Goal: Task Accomplishment & Management: Use online tool/utility

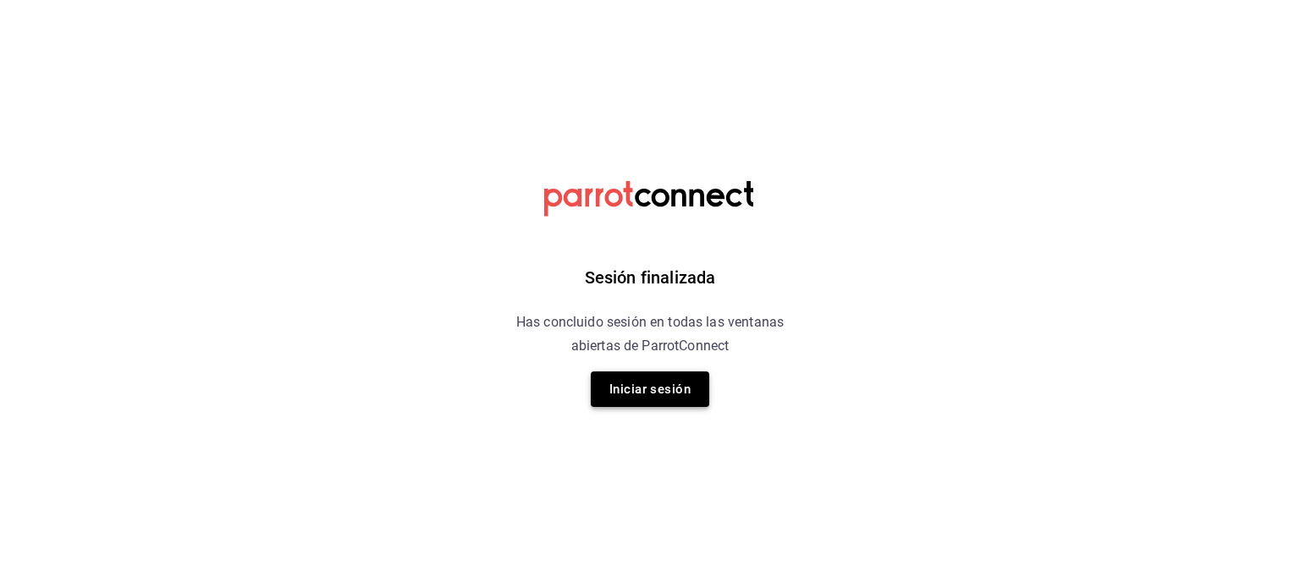
click at [655, 401] on button "Iniciar sesión" at bounding box center [650, 390] width 118 height 36
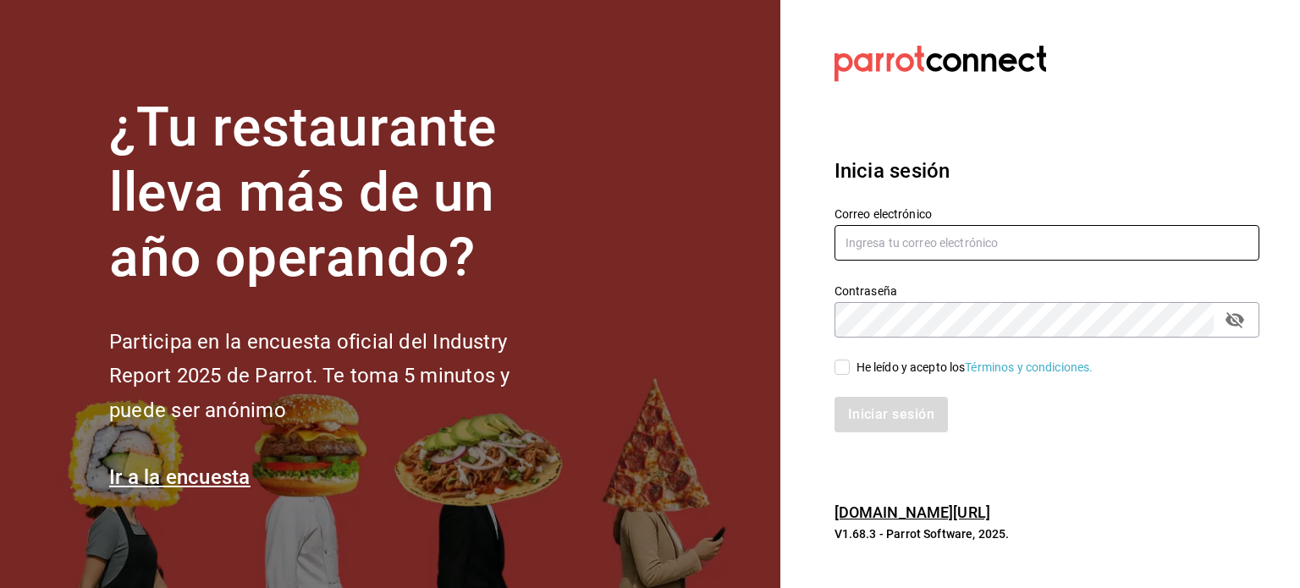
type input "[EMAIL_ADDRESS][DOMAIN_NAME]"
click at [852, 365] on span "He leído y acepto los Términos y condiciones." at bounding box center [972, 368] width 244 height 18
click at [850, 365] on input "He leído y acepto los Términos y condiciones." at bounding box center [842, 367] width 15 height 15
checkbox input "true"
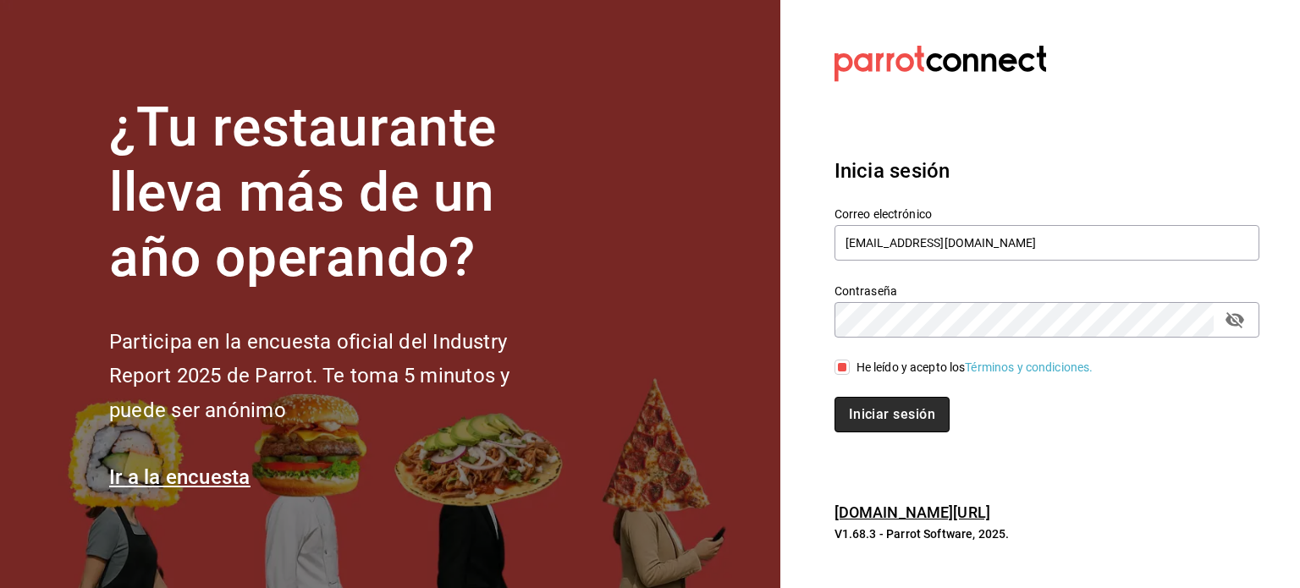
click at [867, 420] on button "Iniciar sesión" at bounding box center [892, 415] width 115 height 36
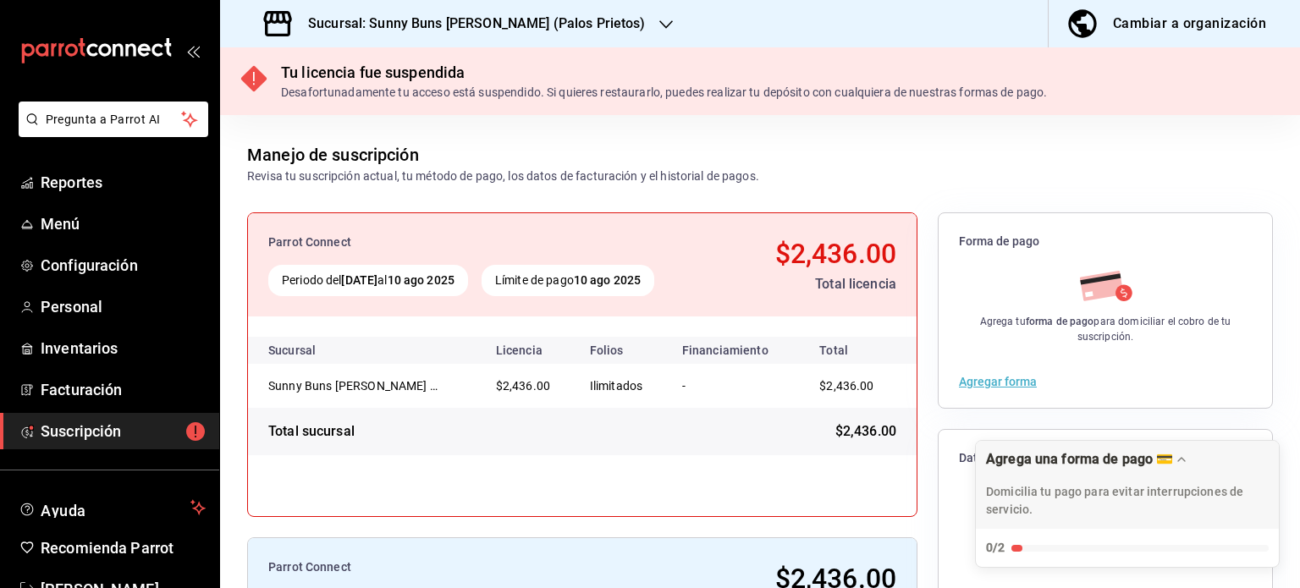
click at [322, 25] on h3 "Sucursal: Sunny Buns Burger (Palos Prietos)" at bounding box center [470, 24] width 351 height 20
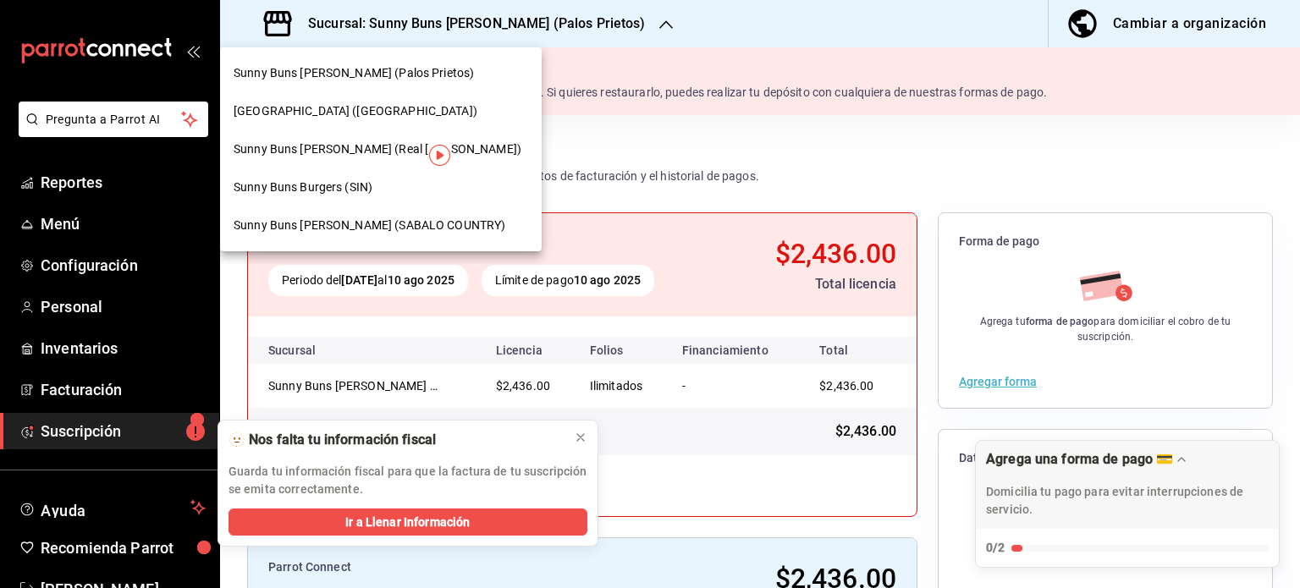
click at [327, 226] on span "Sunny Buns Burger (SABALO COUNTRY)" at bounding box center [370, 226] width 272 height 18
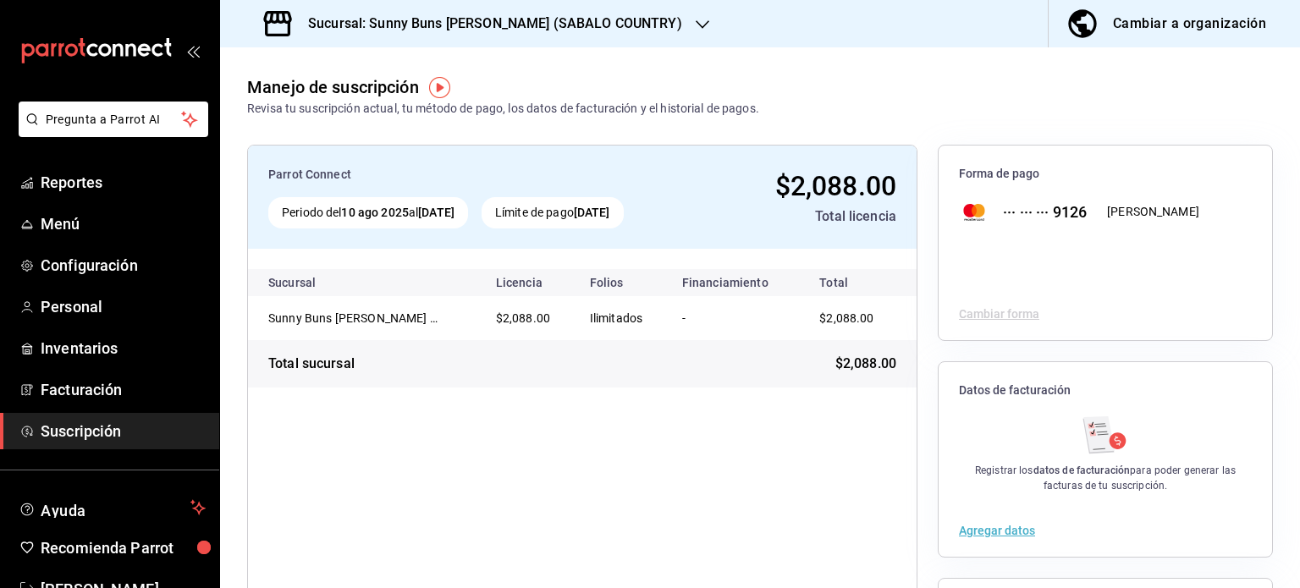
click at [555, 29] on h3 "Sucursal: Sunny Buns Burger (SABALO COUNTRY)" at bounding box center [489, 24] width 388 height 20
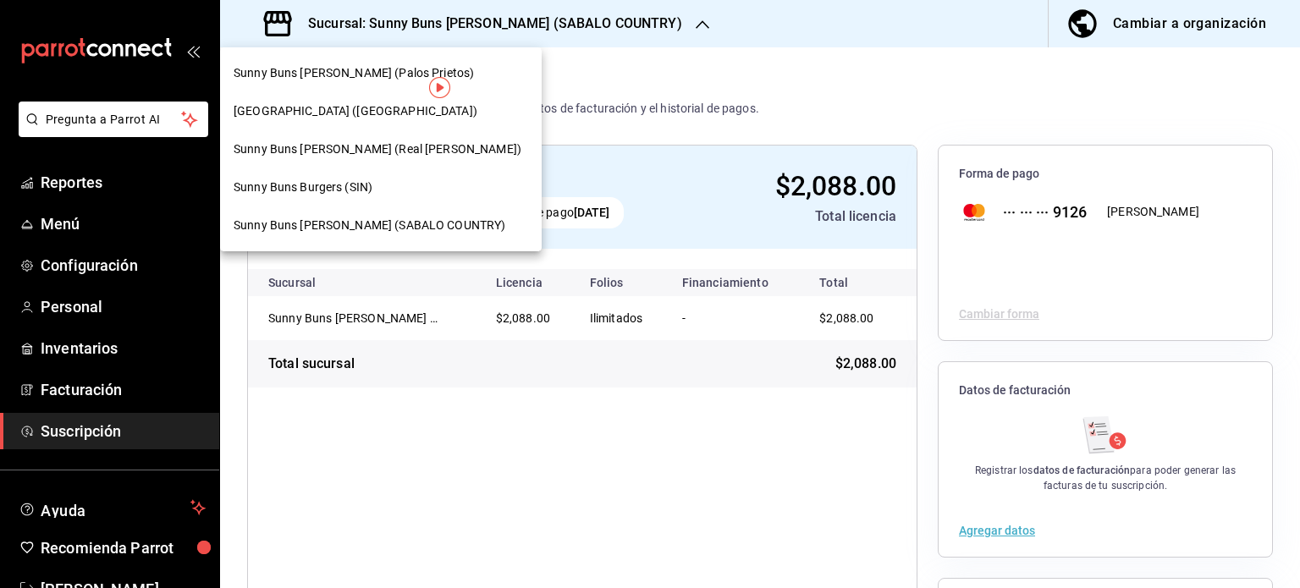
click at [355, 158] on div "Sunny Buns Burger (Real del Valle)" at bounding box center [381, 149] width 322 height 38
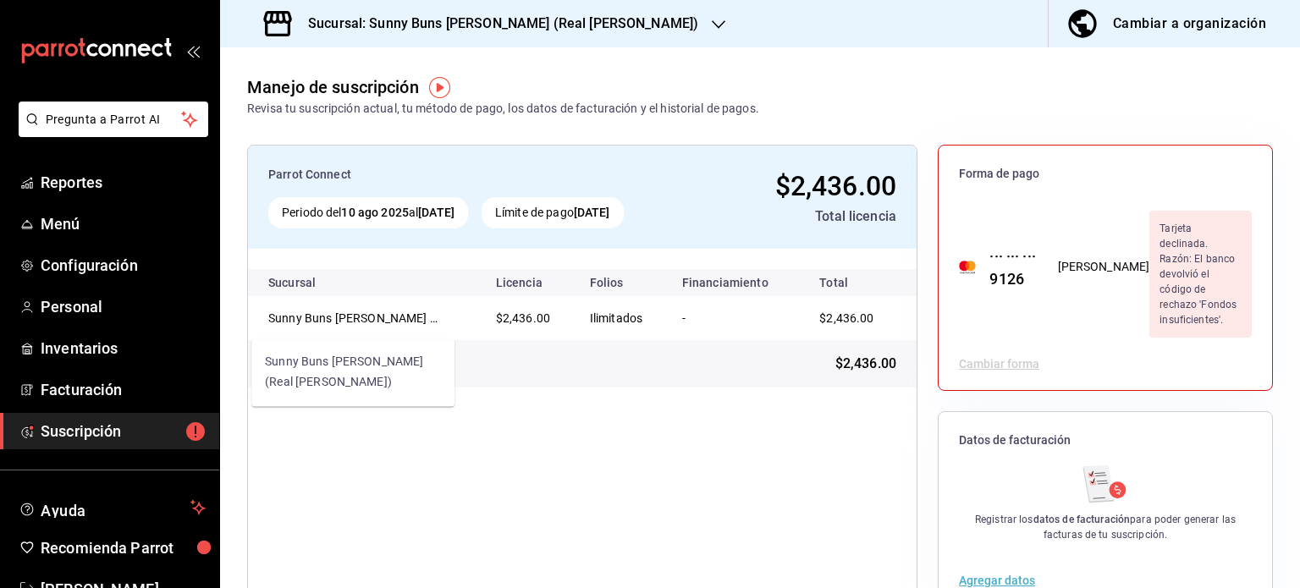
click at [408, 321] on div "Sunny Buns Burger (Real del Valle)" at bounding box center [352, 318] width 169 height 17
click at [420, 445] on div "Parrot Connect Periodo del 10 ago 2025 al 10 sep 2025 Límite de pago 10 sep 202…" at bounding box center [582, 485] width 670 height 680
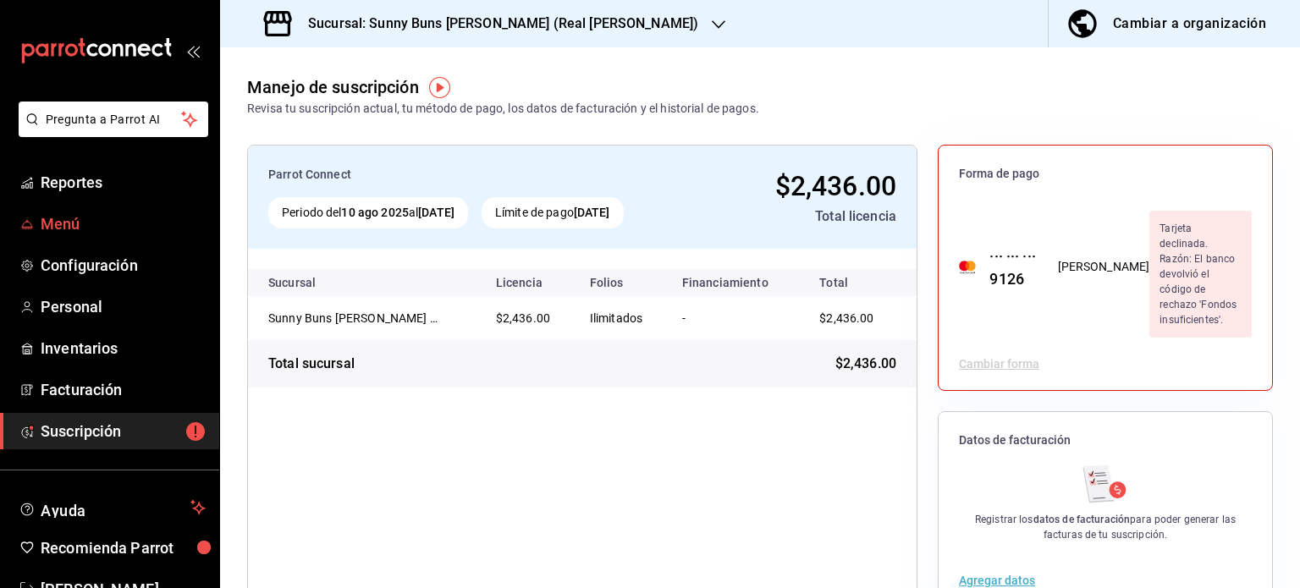
click at [81, 209] on link "Menú" at bounding box center [109, 224] width 219 height 36
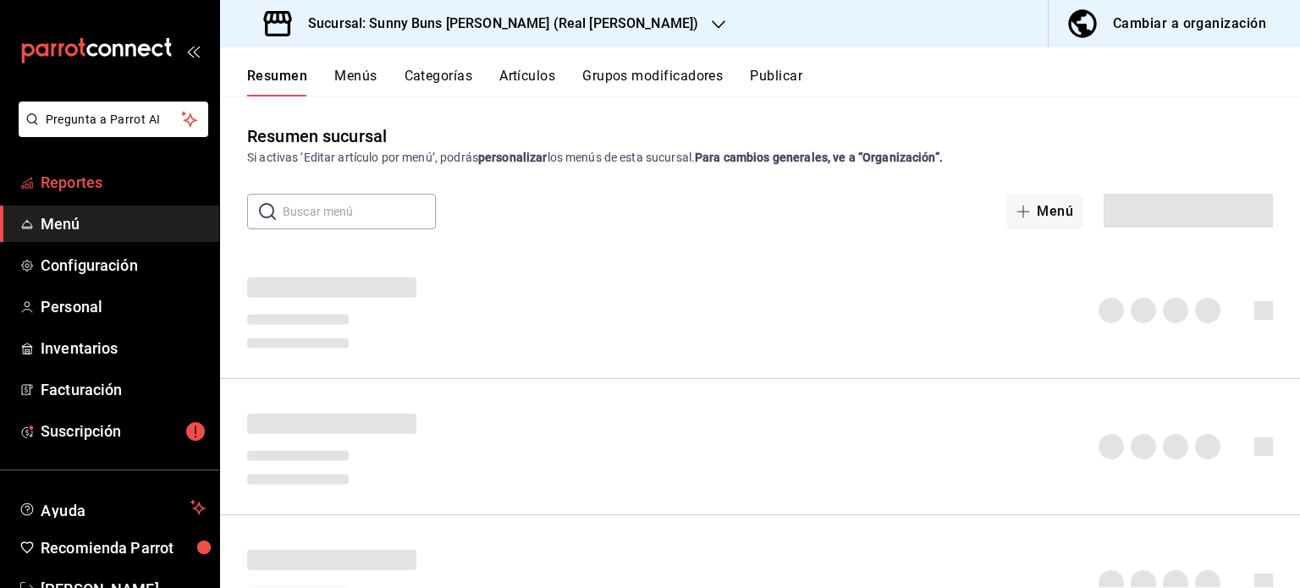
click at [91, 189] on span "Reportes" at bounding box center [123, 182] width 165 height 23
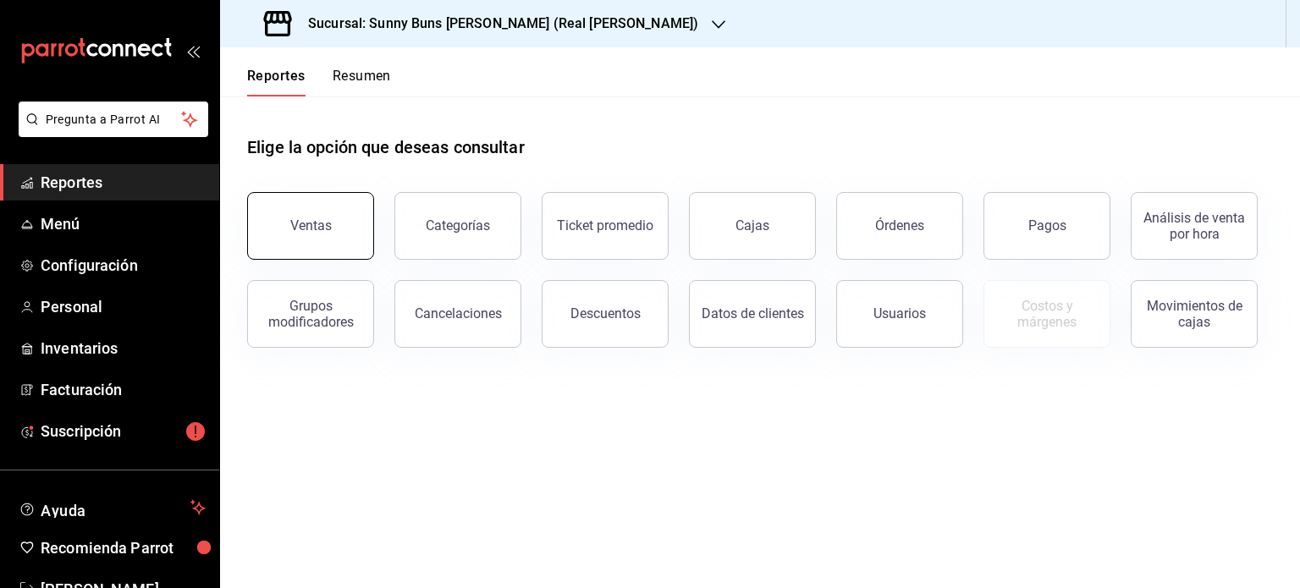
click at [322, 241] on button "Ventas" at bounding box center [310, 226] width 127 height 68
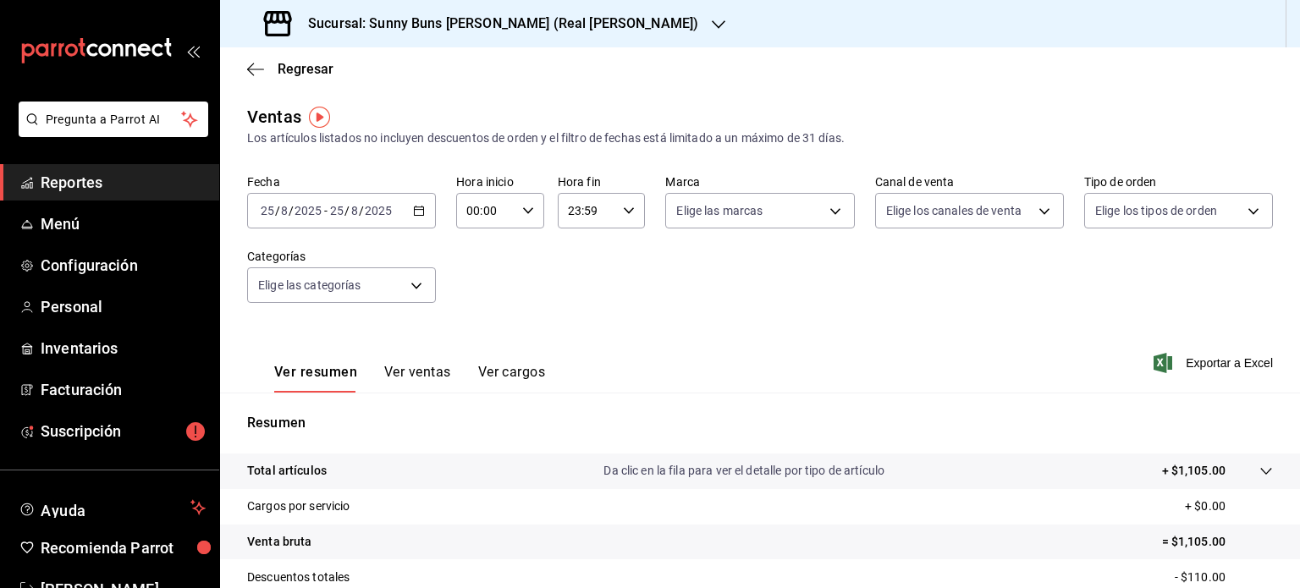
click at [426, 216] on div "2025-08-25 25 / 8 / 2025 - 2025-08-25 25 / 8 / 2025" at bounding box center [341, 211] width 189 height 36
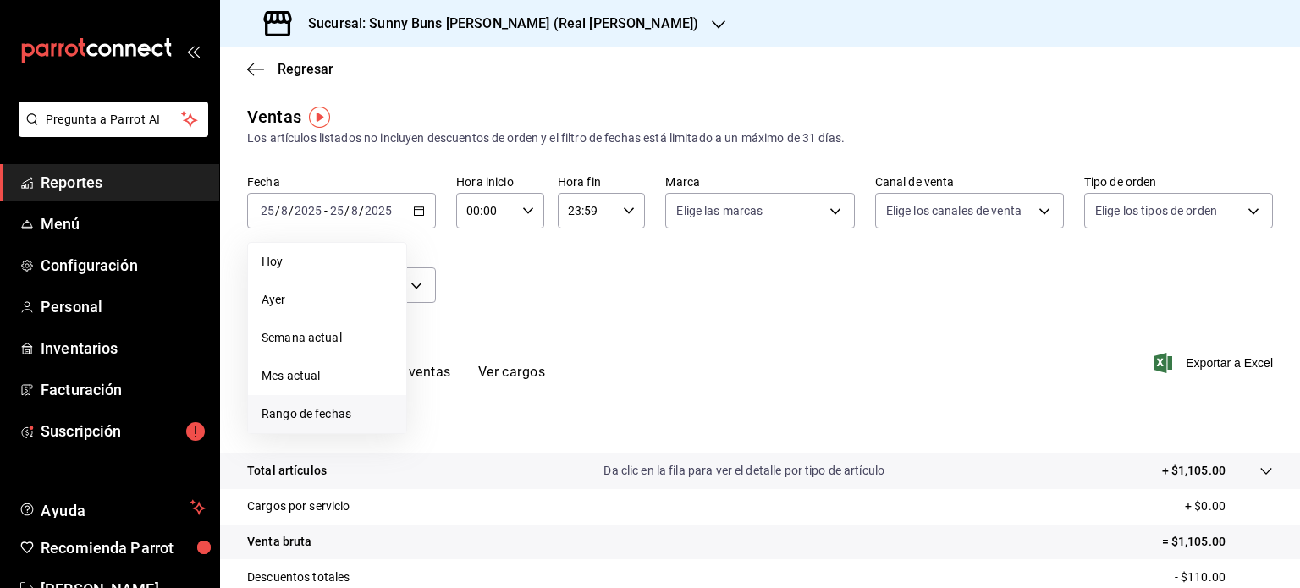
click at [318, 422] on span "Rango de fechas" at bounding box center [327, 414] width 131 height 18
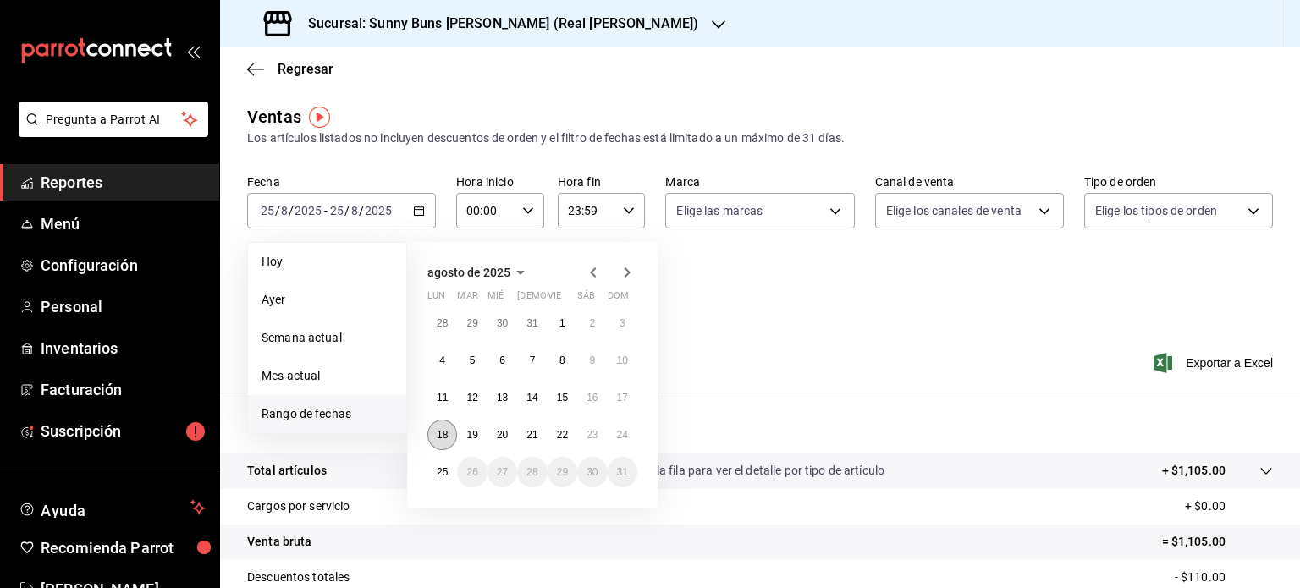
click at [444, 427] on button "18" at bounding box center [442, 435] width 30 height 30
click at [623, 434] on abbr "24" at bounding box center [622, 435] width 11 height 12
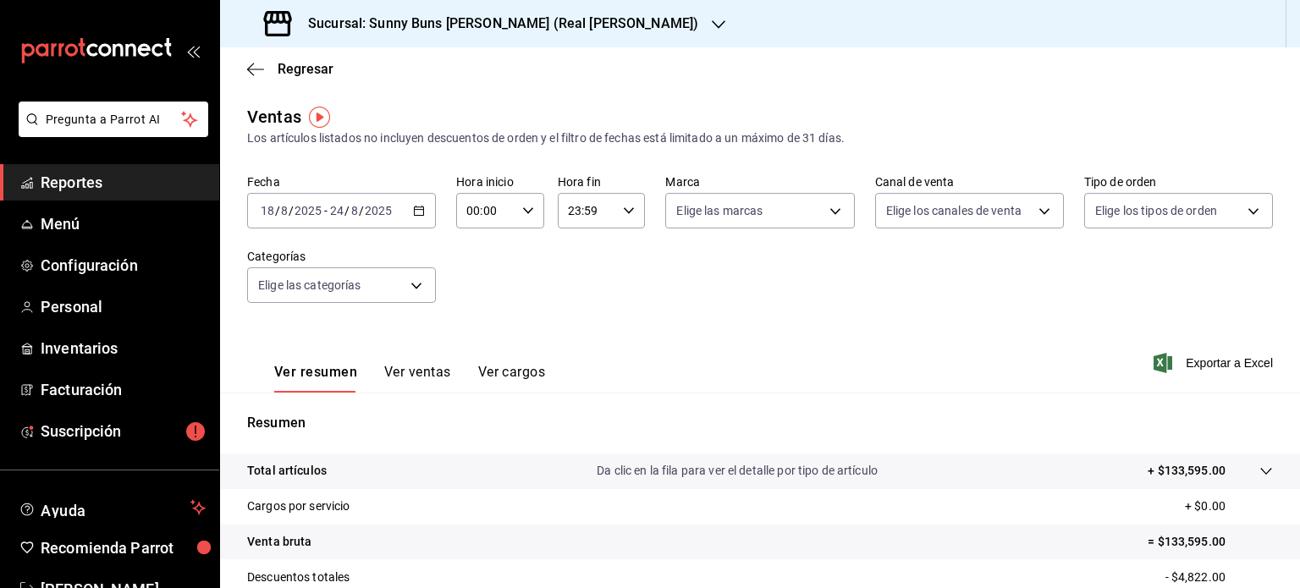
click at [712, 25] on icon "button" at bounding box center [719, 25] width 14 height 14
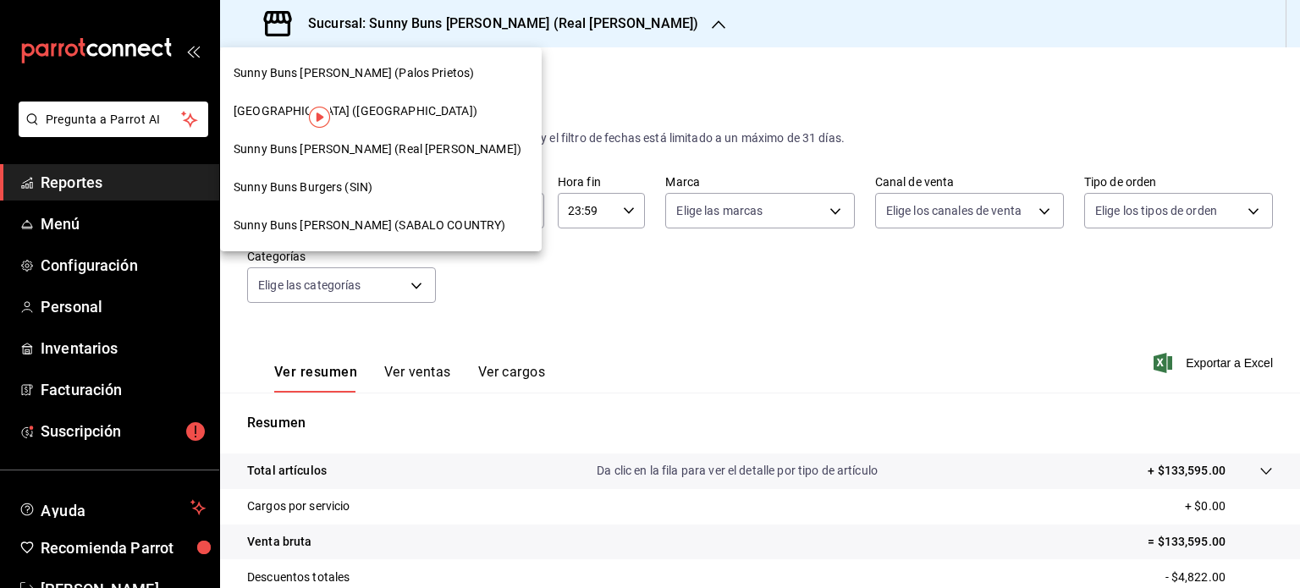
click at [396, 231] on span "Sunny Buns Burger (SABALO COUNTRY)" at bounding box center [370, 226] width 272 height 18
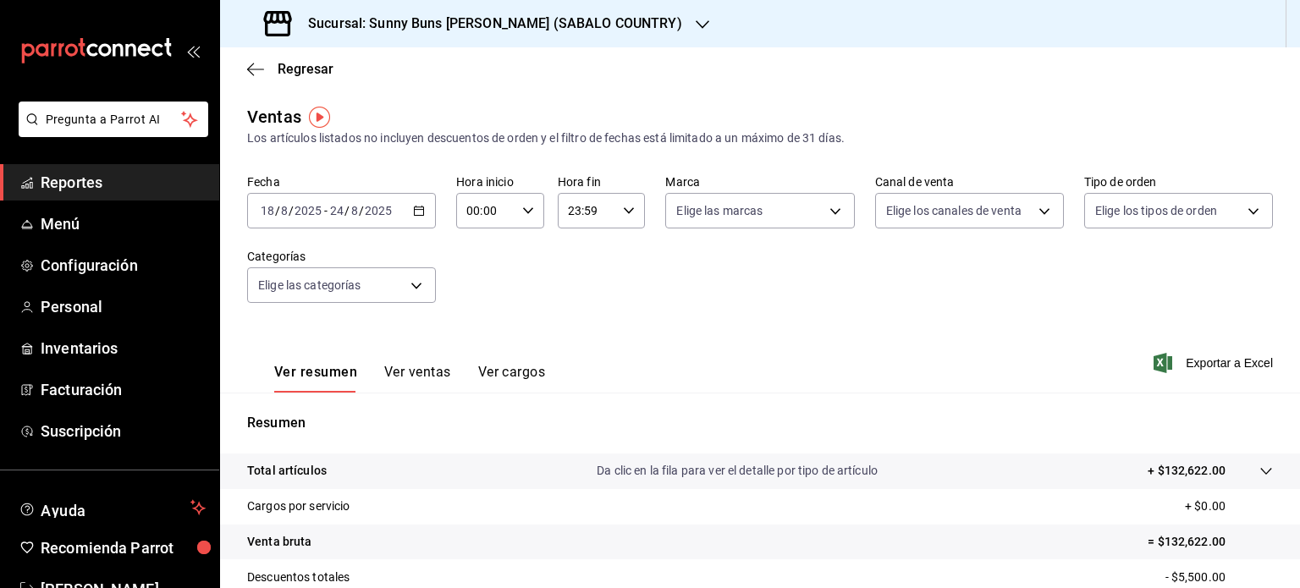
click at [415, 209] on \(Stroke\) "button" at bounding box center [419, 209] width 9 height 1
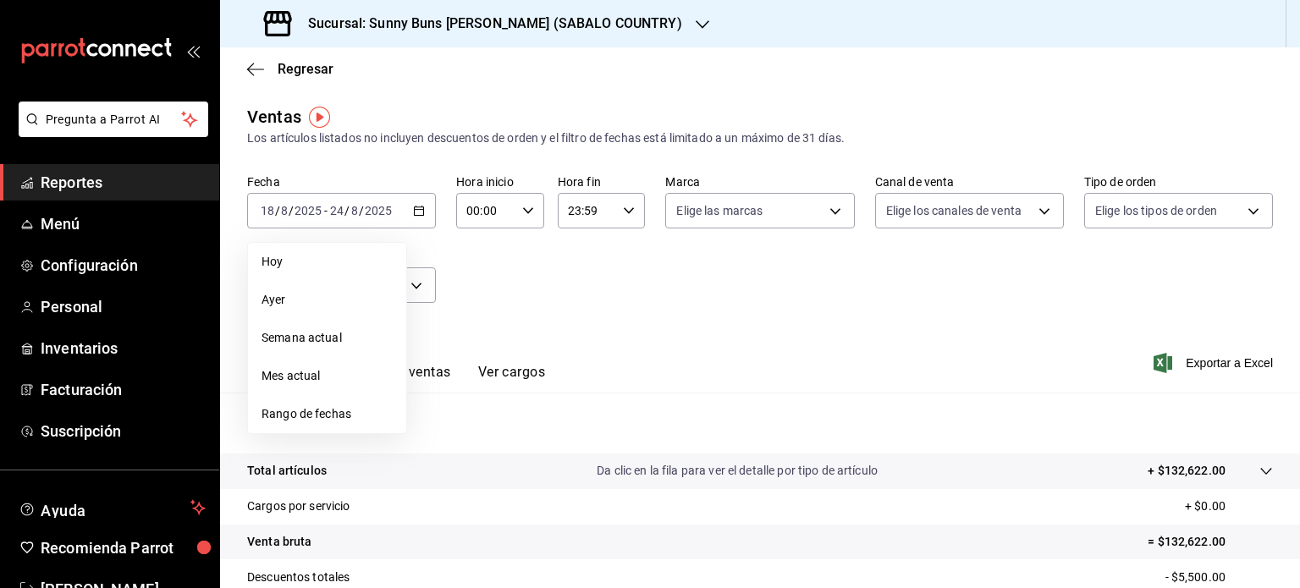
click at [506, 280] on div "Fecha 2025-08-18 18 / 8 / 2025 - 2025-08-24 24 / 8 / 2025 Hoy Ayer Semana actua…" at bounding box center [760, 248] width 1026 height 149
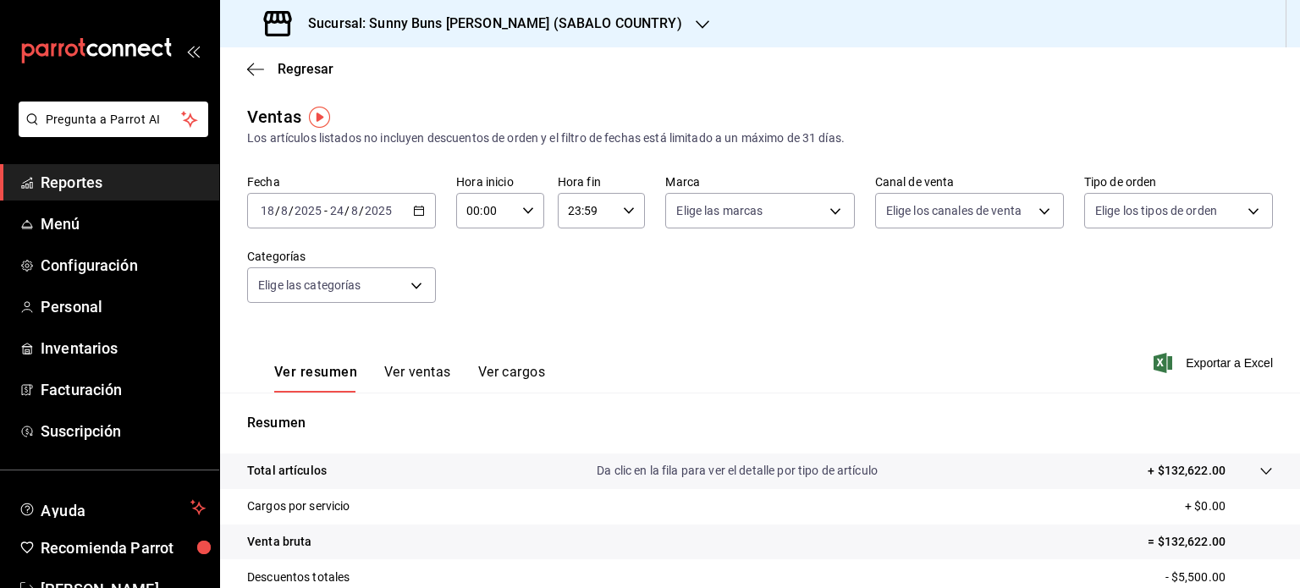
click at [400, 205] on div "2025-08-18 18 / 8 / 2025 - 2025-08-24 24 / 8 / 2025" at bounding box center [341, 211] width 189 height 36
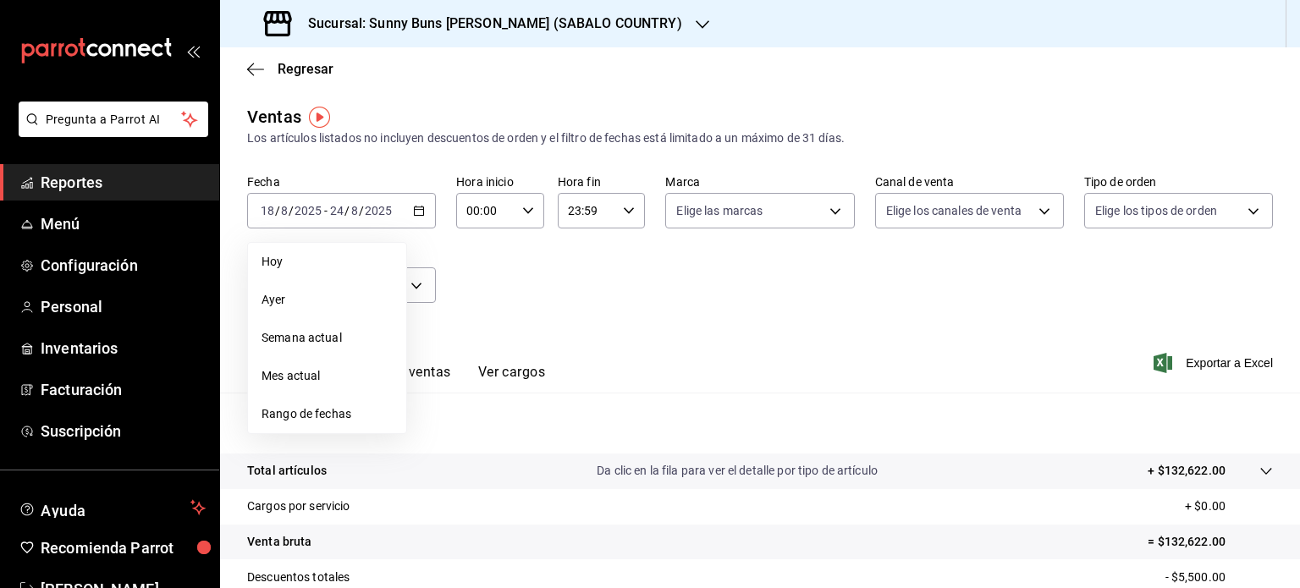
click at [515, 322] on div "Fecha 2025-08-18 18 / 8 / 2025 - 2025-08-24 24 / 8 / 2025 Hoy Ayer Semana actua…" at bounding box center [760, 248] width 1026 height 149
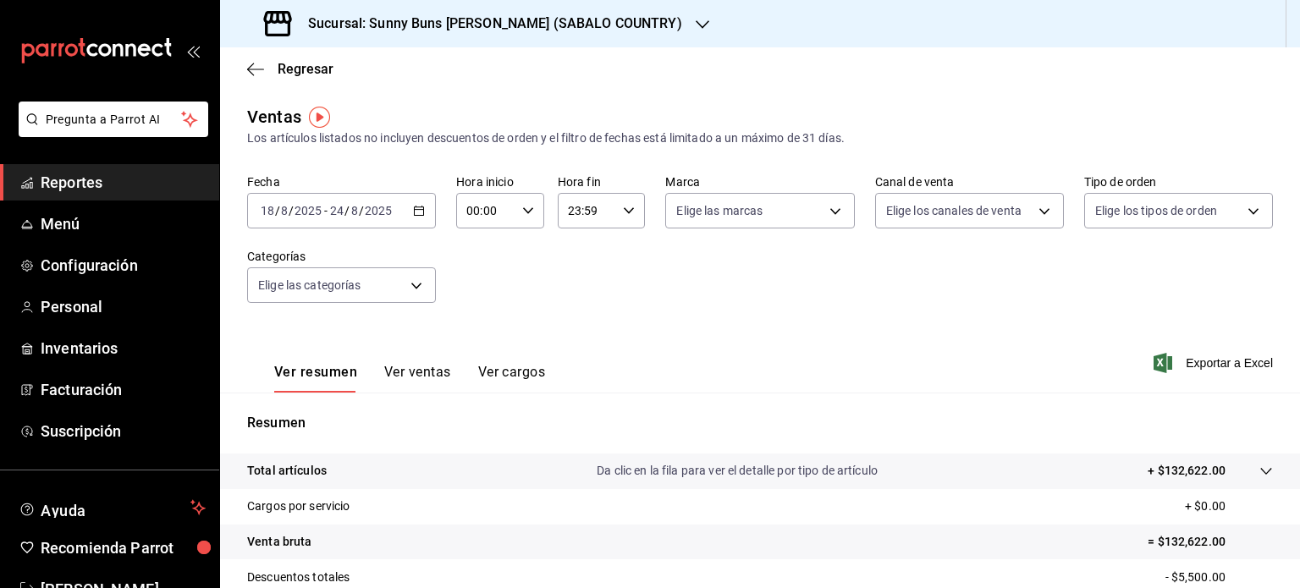
click at [696, 18] on icon "button" at bounding box center [703, 25] width 14 height 14
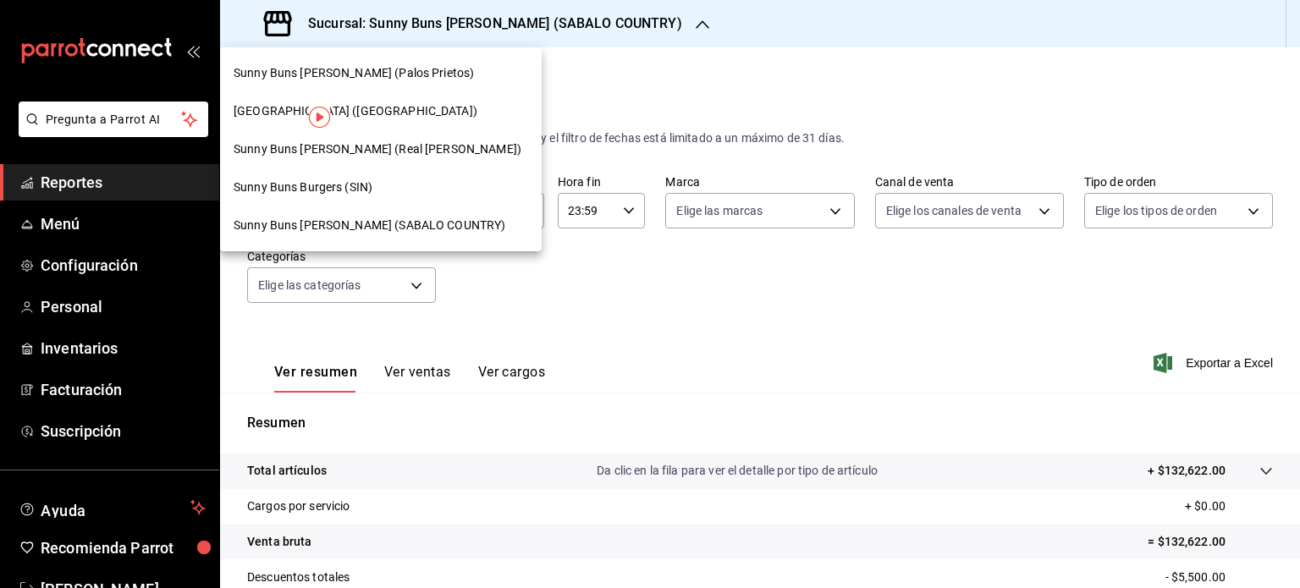
click at [386, 186] on div "Sunny Buns Burgers (SIN)" at bounding box center [381, 188] width 295 height 18
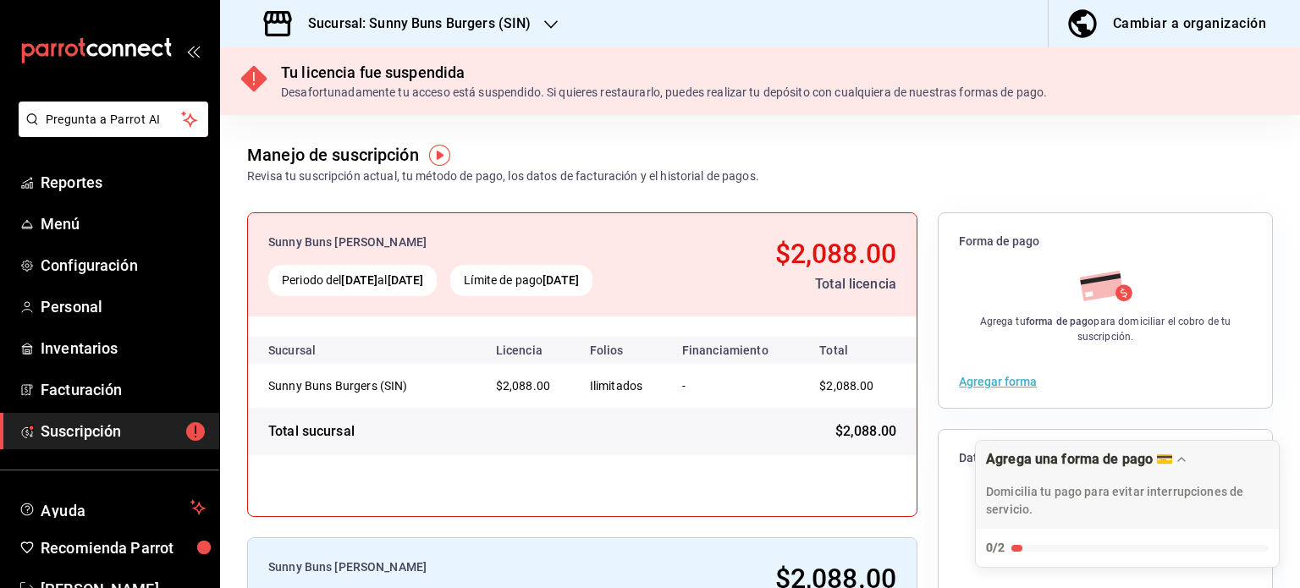
click at [544, 25] on icon "button" at bounding box center [551, 25] width 14 height 14
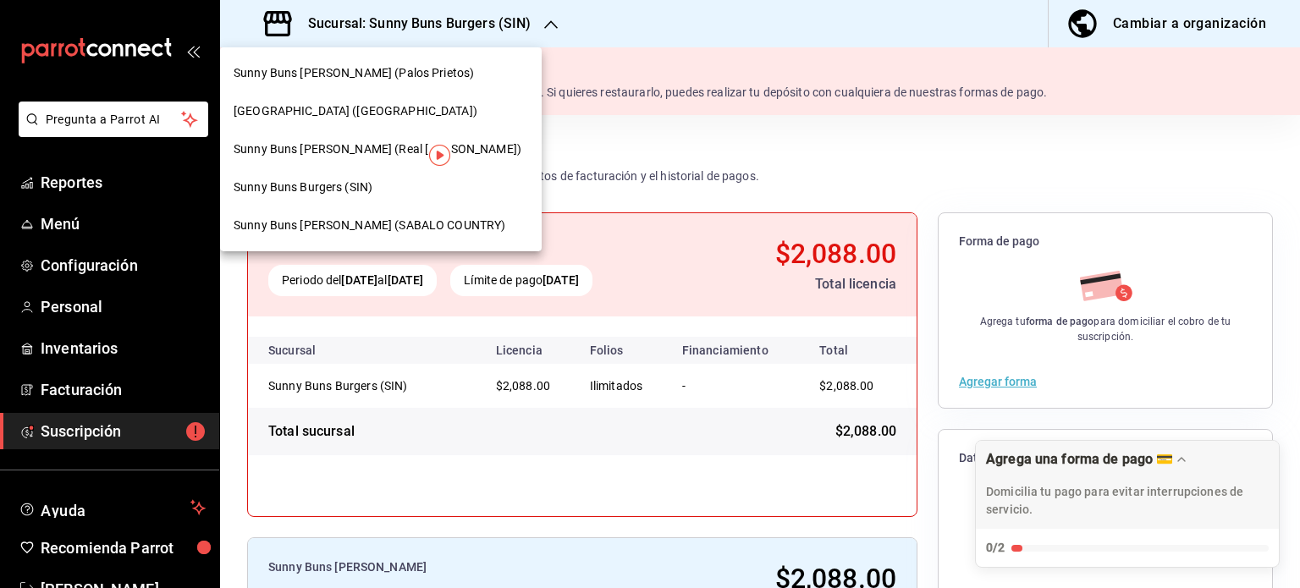
click at [98, 177] on div at bounding box center [650, 294] width 1300 height 588
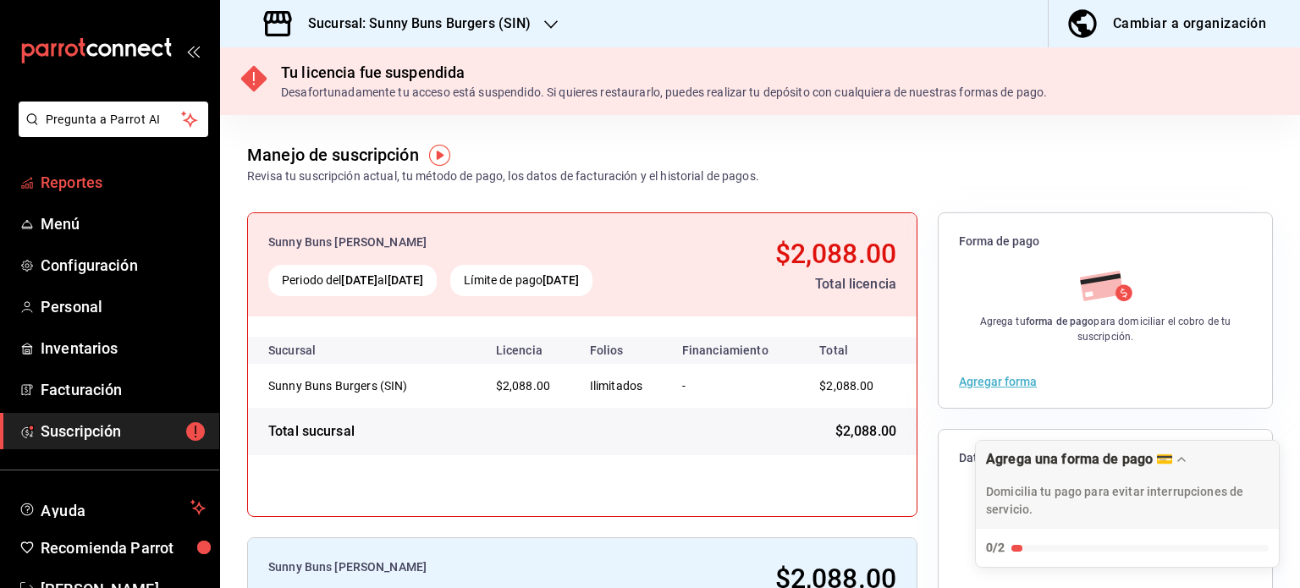
click at [98, 177] on span "Reportes" at bounding box center [123, 182] width 165 height 23
click at [101, 225] on span "Menú" at bounding box center [123, 223] width 165 height 23
click at [145, 186] on span "Reportes" at bounding box center [123, 182] width 165 height 23
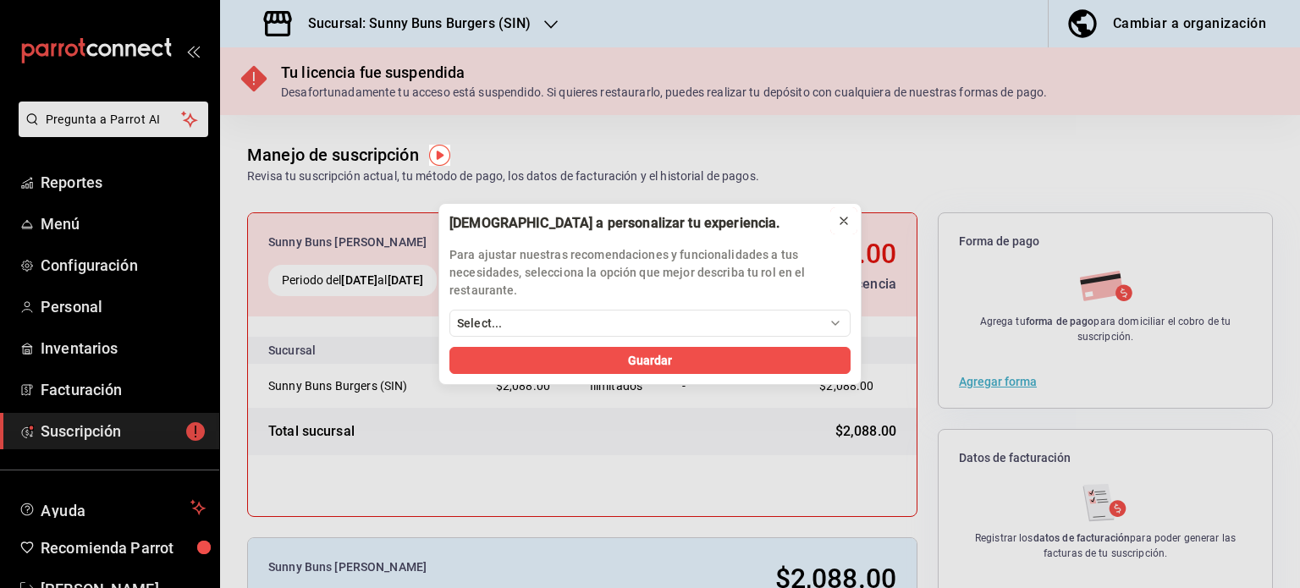
click at [846, 218] on icon at bounding box center [843, 221] width 7 height 7
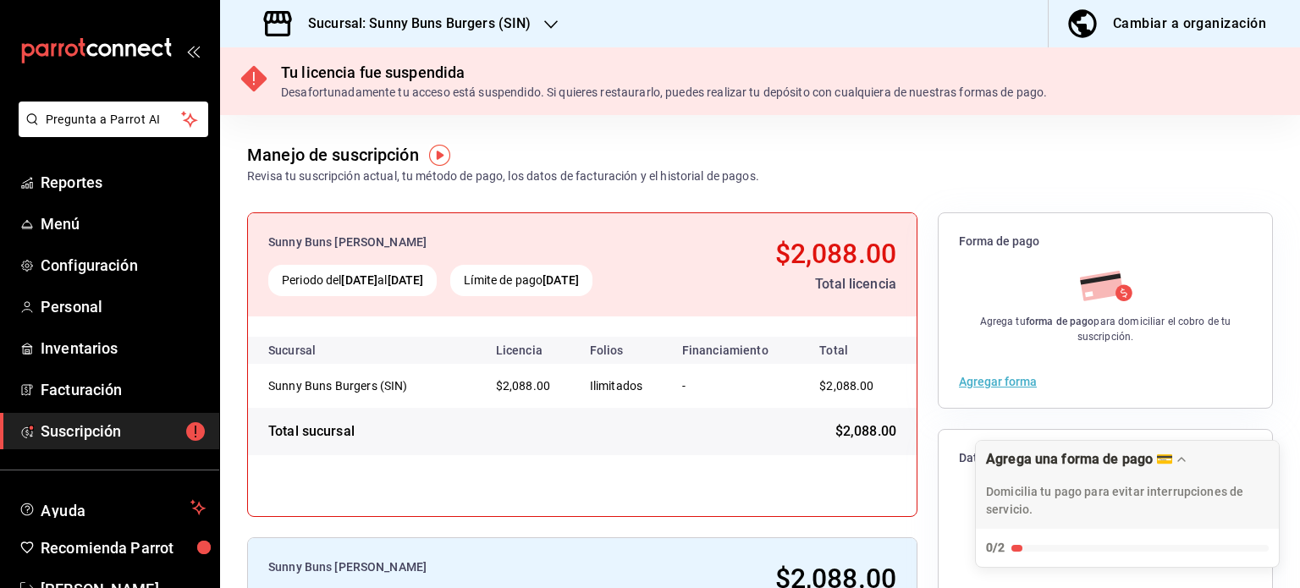
click at [485, 30] on h3 "Sucursal: Sunny Buns Burgers (SIN)" at bounding box center [413, 24] width 236 height 20
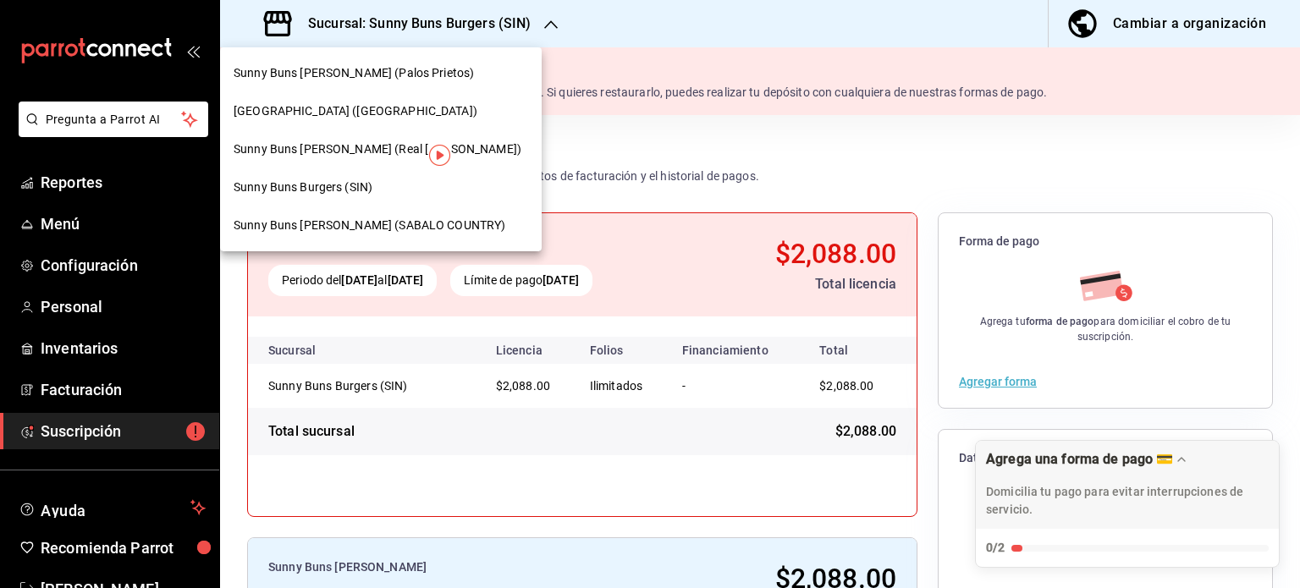
click at [329, 116] on div "Tripton (Sinaloa)" at bounding box center [381, 111] width 295 height 18
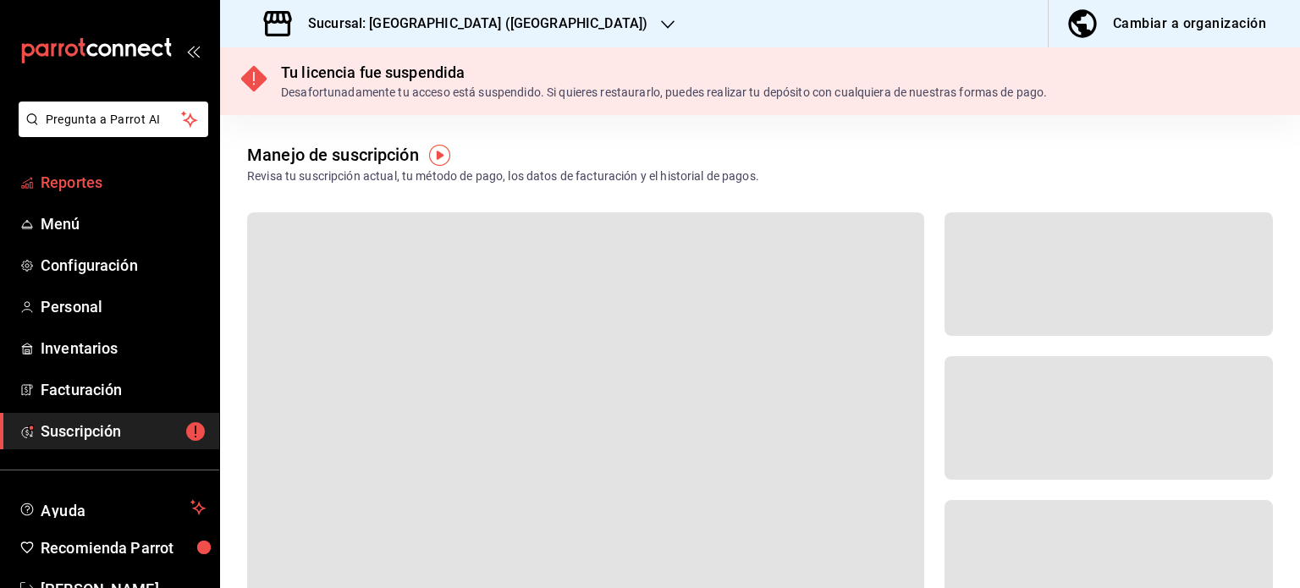
click at [157, 169] on link "Reportes" at bounding box center [109, 182] width 219 height 36
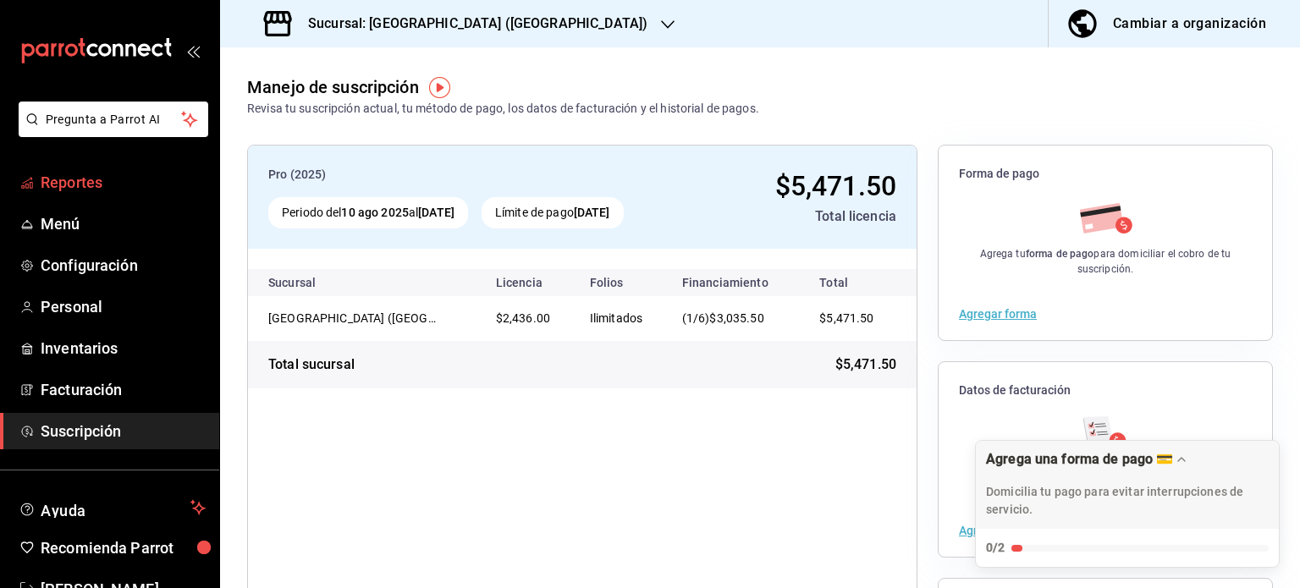
click at [98, 191] on span "Reportes" at bounding box center [123, 182] width 165 height 23
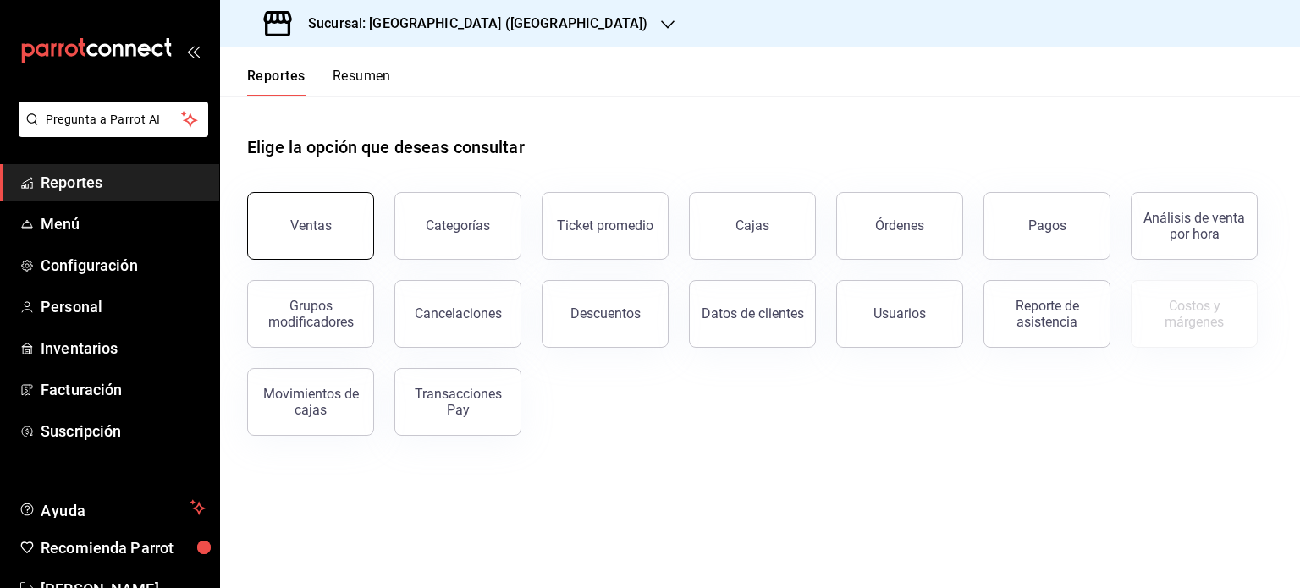
click at [305, 236] on button "Ventas" at bounding box center [310, 226] width 127 height 68
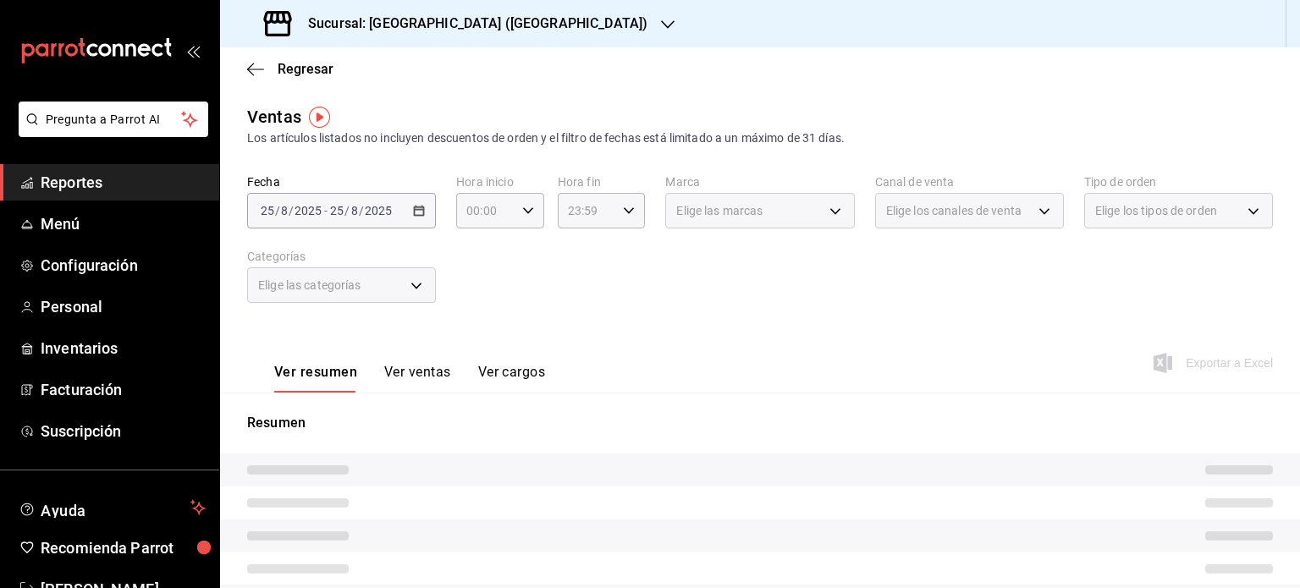
click at [400, 200] on div "2025-08-25 25 / 8 / 2025 - 2025-08-25 25 / 8 / 2025" at bounding box center [341, 211] width 189 height 36
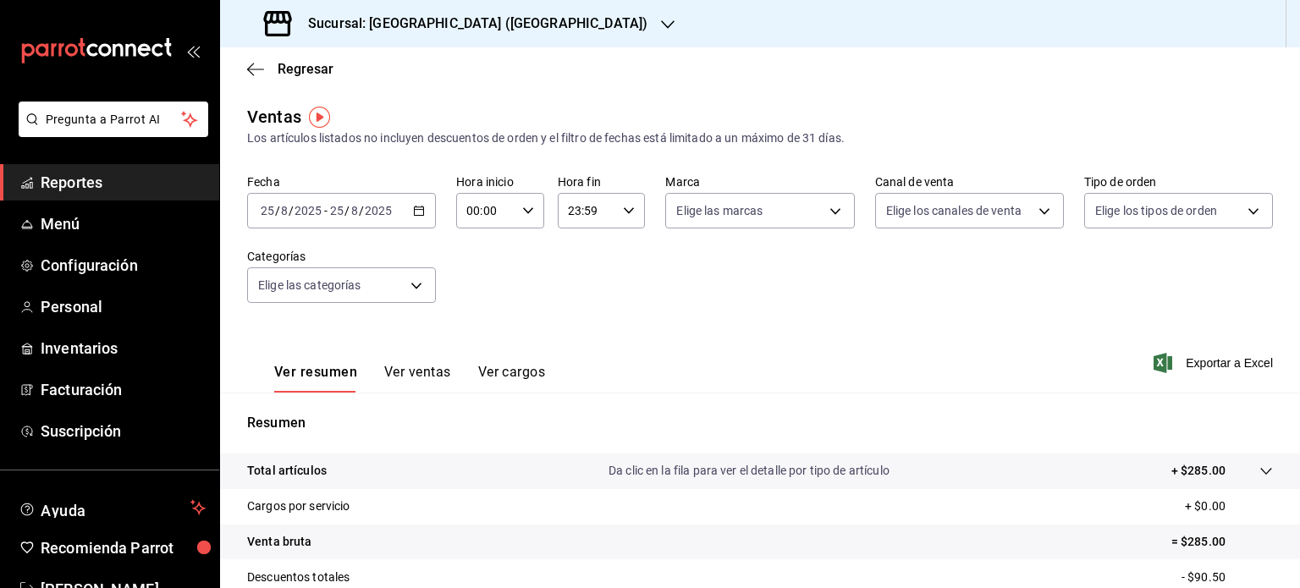
click at [416, 209] on \(Stroke\) "button" at bounding box center [419, 209] width 9 height 1
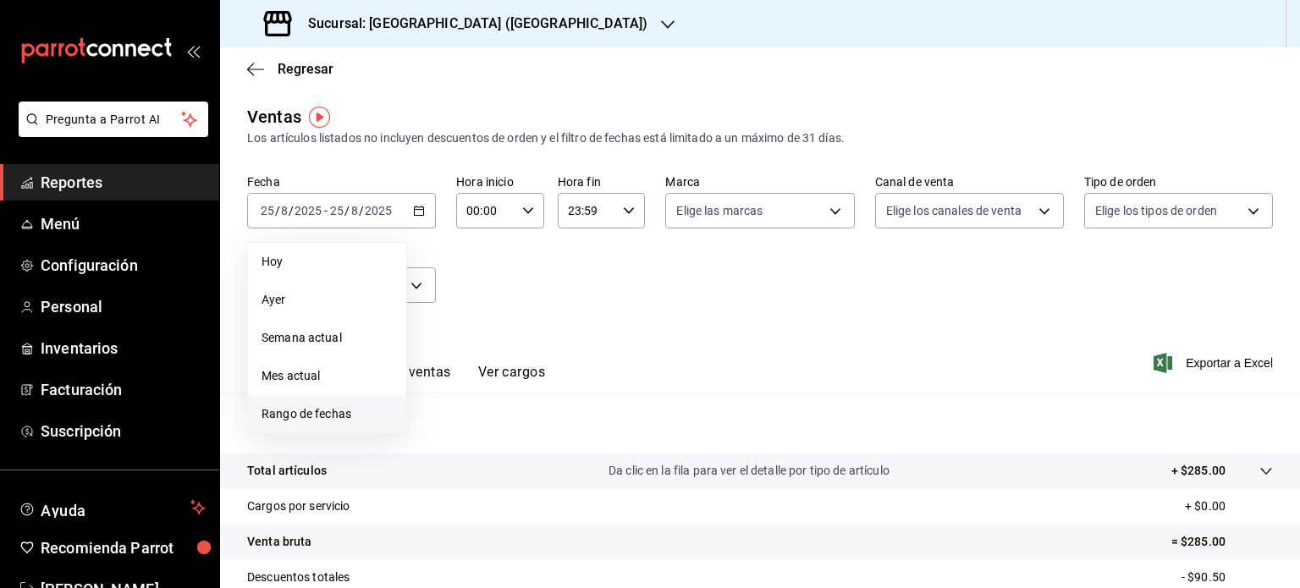
click at [357, 409] on span "Rango de fechas" at bounding box center [327, 414] width 131 height 18
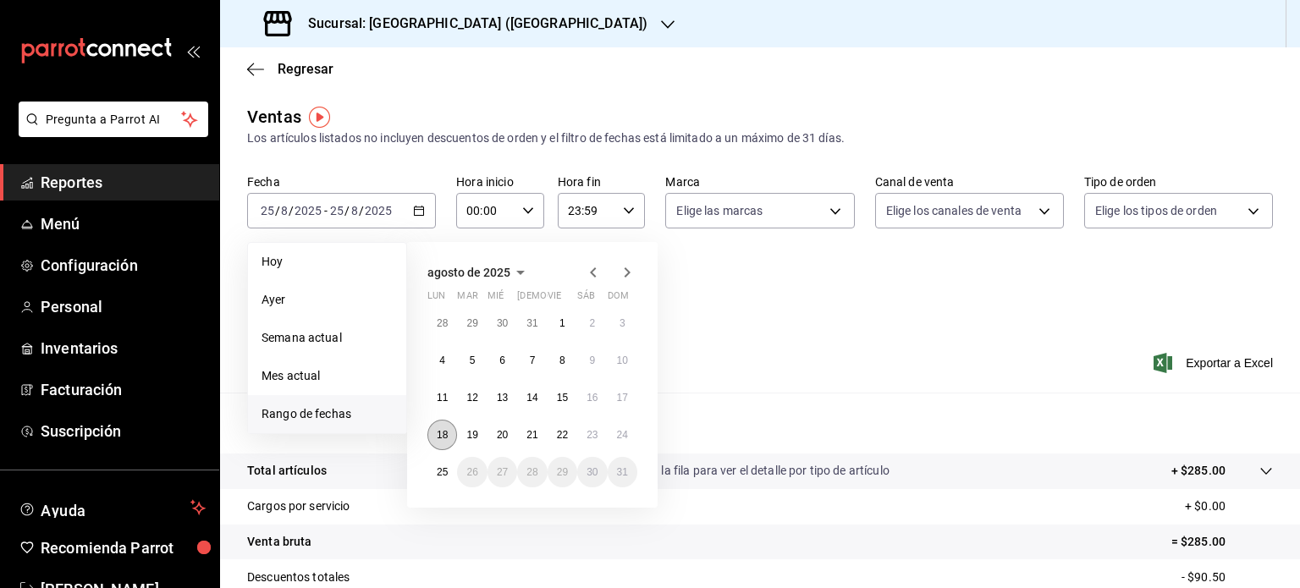
click at [438, 429] on abbr "18" at bounding box center [442, 435] width 11 height 12
click at [629, 434] on button "24" at bounding box center [623, 435] width 30 height 30
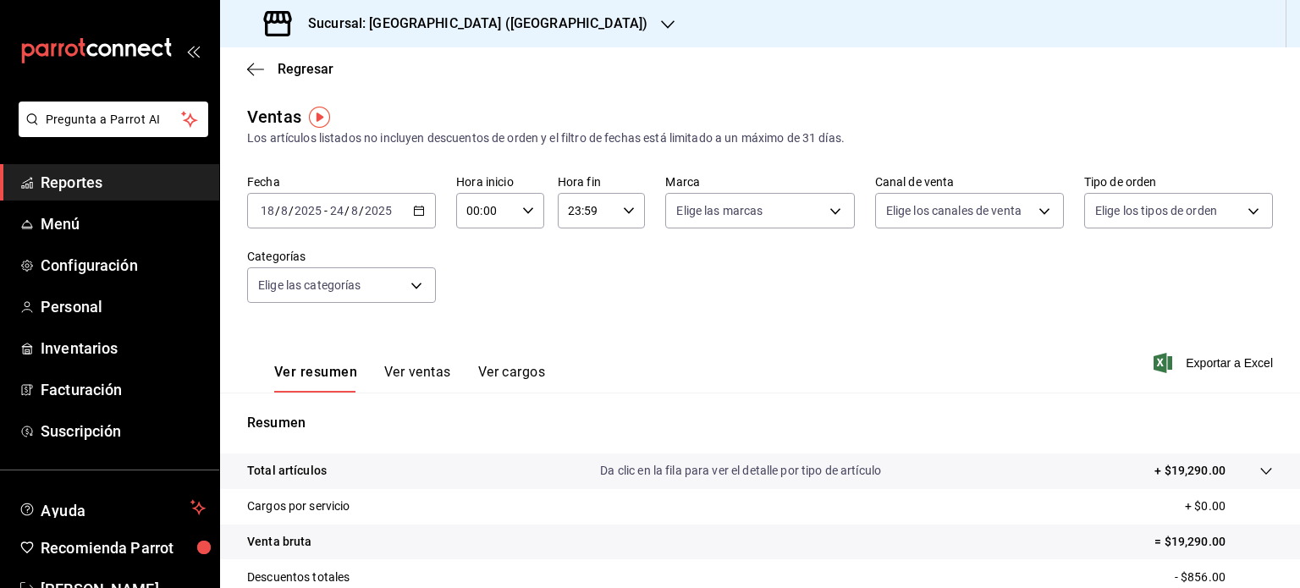
click at [661, 22] on icon "button" at bounding box center [668, 24] width 14 height 8
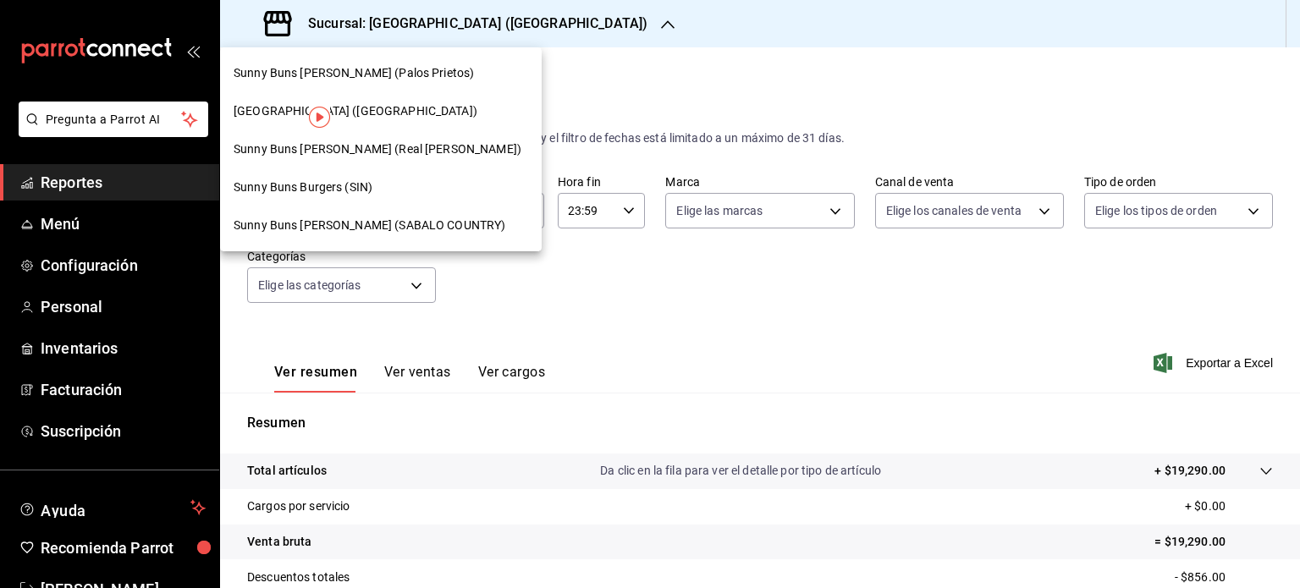
click at [374, 79] on span "Sunny Buns Burger (Palos Prietos)" at bounding box center [354, 73] width 240 height 18
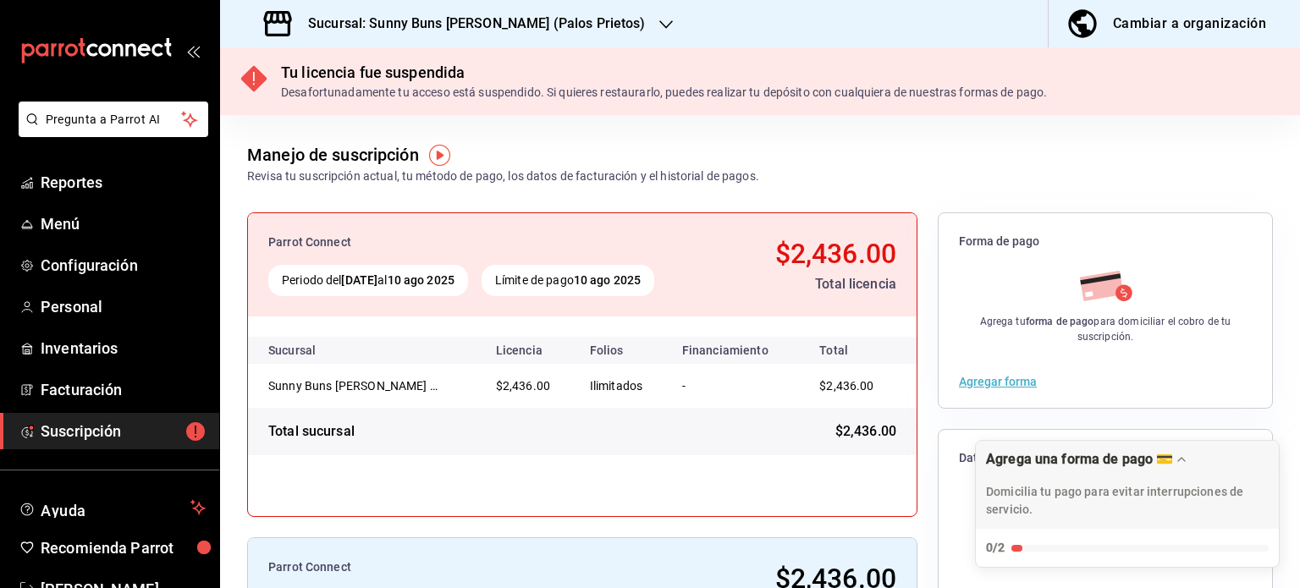
click at [447, 35] on div "Sucursal: Sunny Buns Burger (Palos Prietos)" at bounding box center [457, 23] width 446 height 47
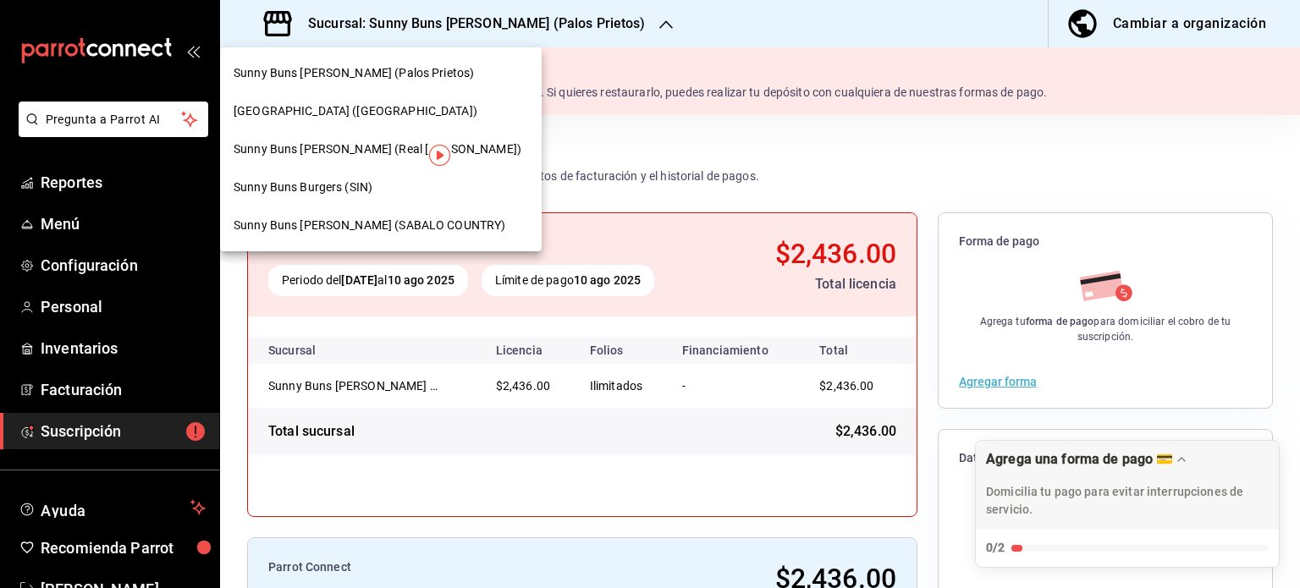
click at [345, 152] on span "Sunny Buns Burger (Real del Valle)" at bounding box center [378, 150] width 288 height 18
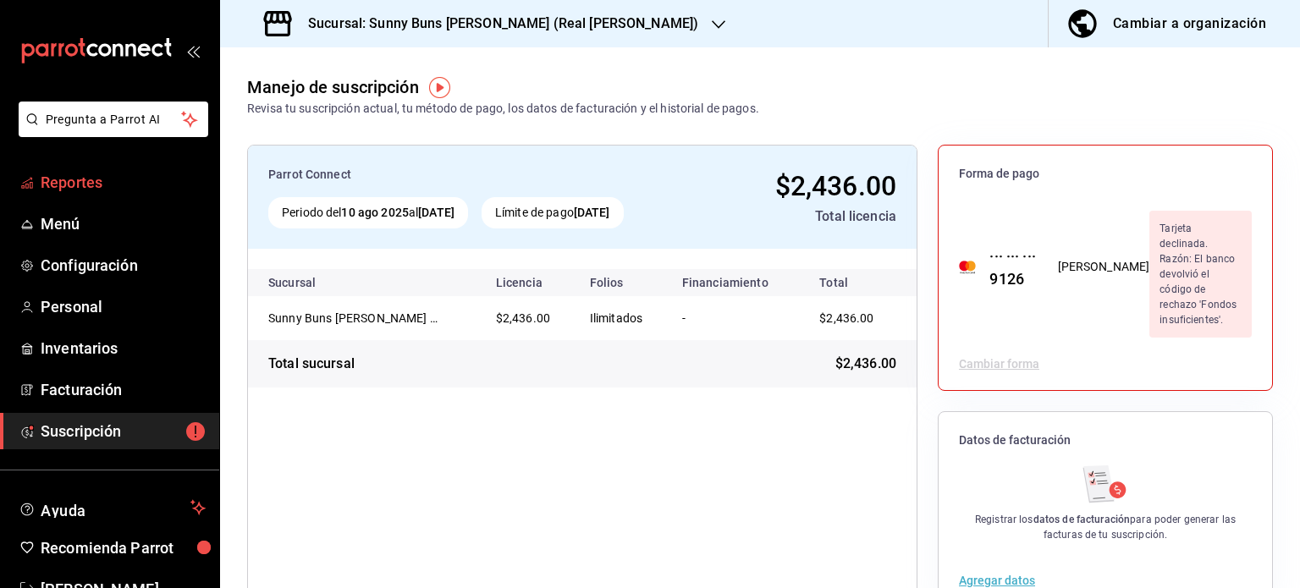
click at [135, 196] on link "Reportes" at bounding box center [109, 182] width 219 height 36
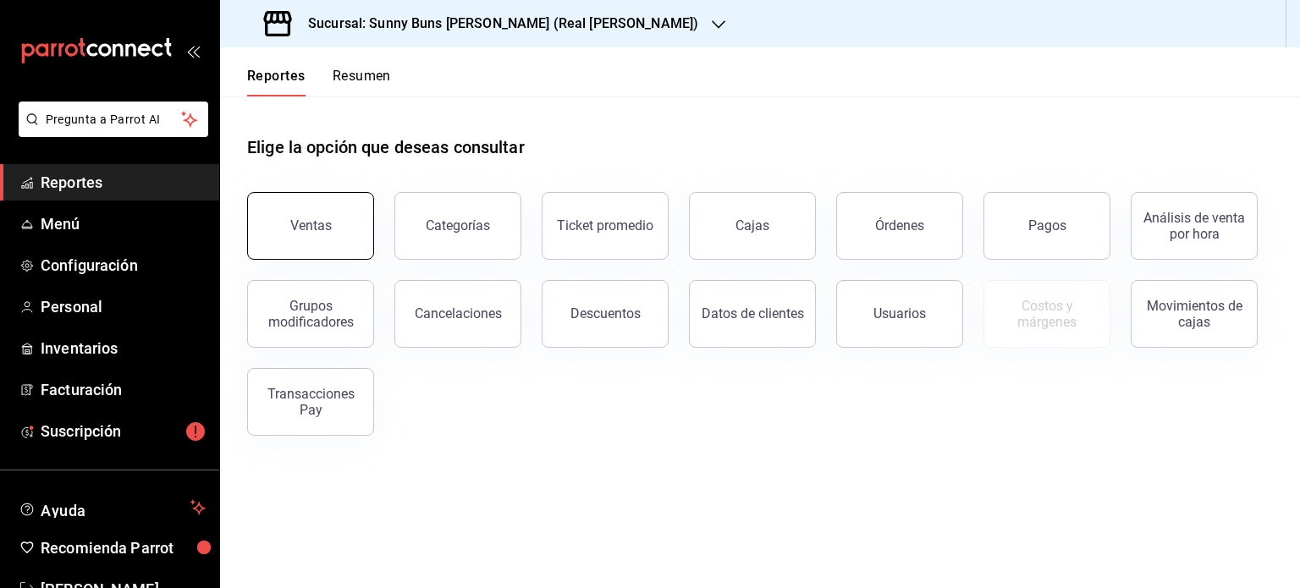
click at [346, 230] on button "Ventas" at bounding box center [310, 226] width 127 height 68
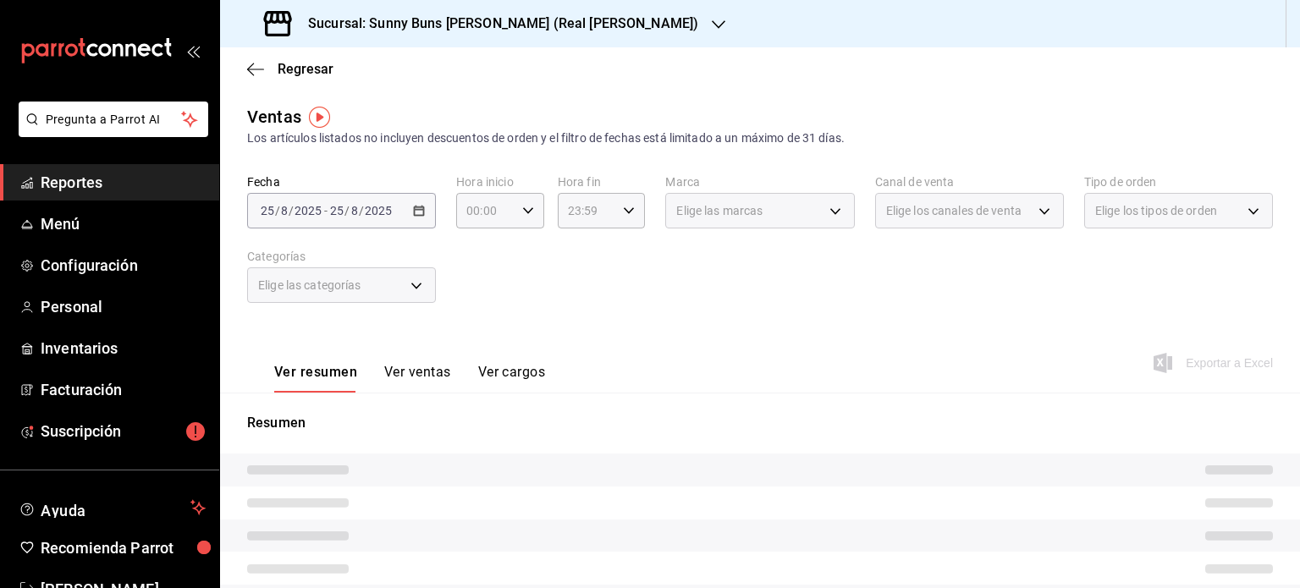
click at [401, 212] on div "2025-08-25 25 / 8 / 2025 - 2025-08-25 25 / 8 / 2025" at bounding box center [341, 211] width 189 height 36
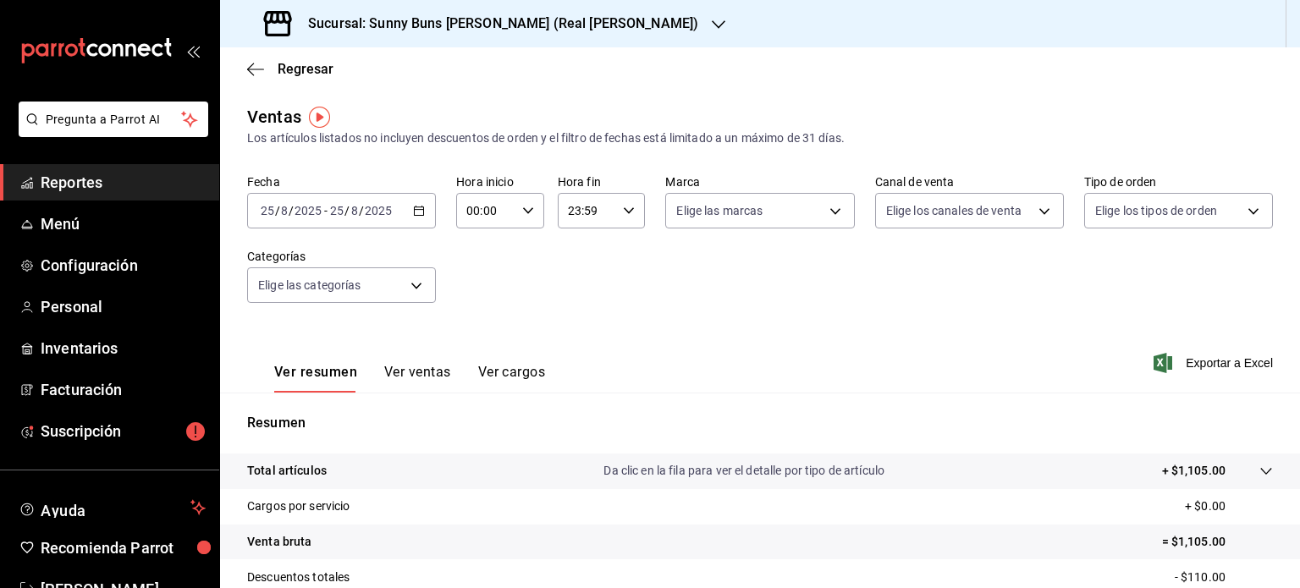
click at [413, 209] on icon "button" at bounding box center [419, 211] width 12 height 12
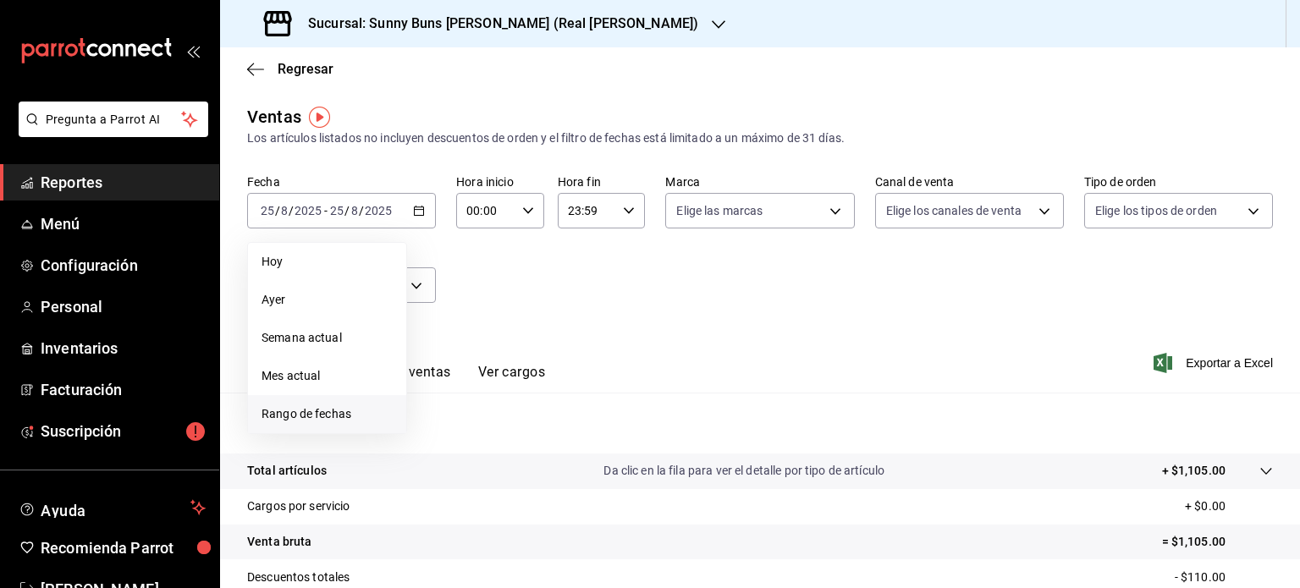
click at [311, 410] on span "Rango de fechas" at bounding box center [327, 414] width 131 height 18
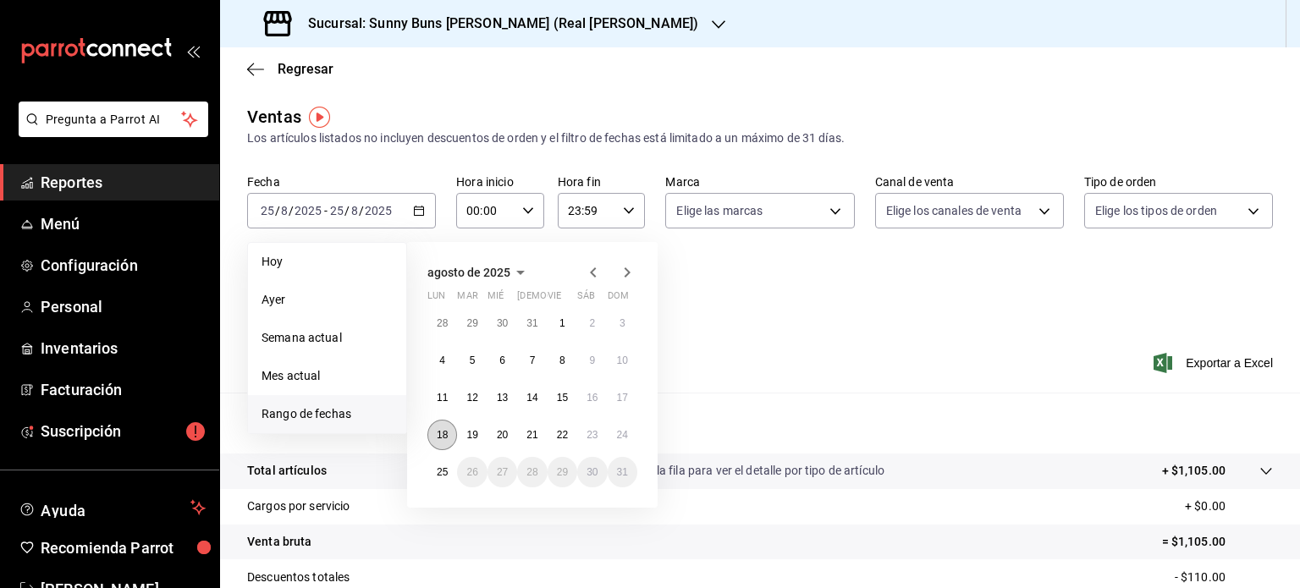
click at [449, 439] on button "18" at bounding box center [442, 435] width 30 height 30
click at [627, 436] on abbr "24" at bounding box center [622, 435] width 11 height 12
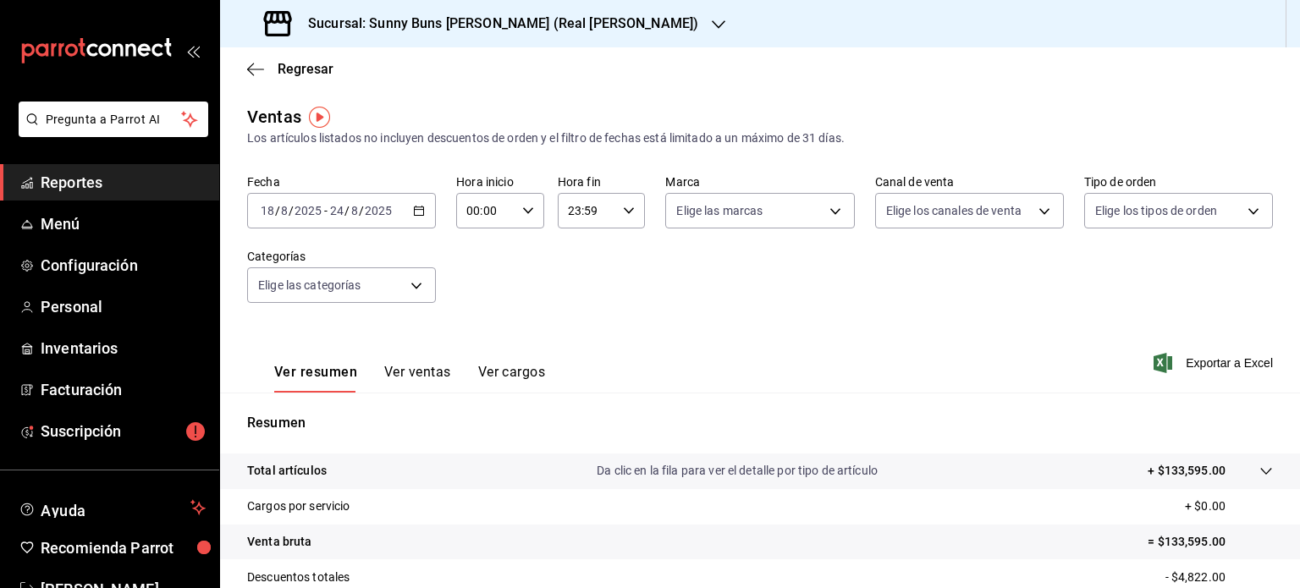
click at [570, 19] on h3 "Sucursal: Sunny Buns Burger (Real del Valle)" at bounding box center [497, 24] width 404 height 20
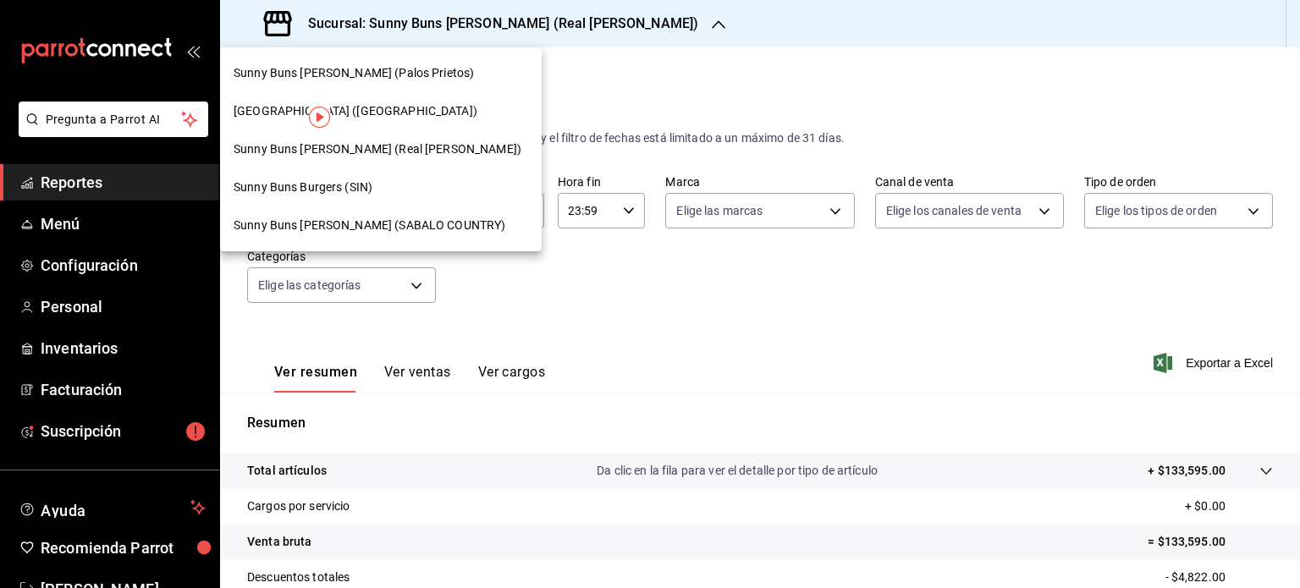
click at [399, 220] on span "Sunny Buns Burger (SABALO COUNTRY)" at bounding box center [370, 226] width 272 height 18
